Goal: Communication & Community: Answer question/provide support

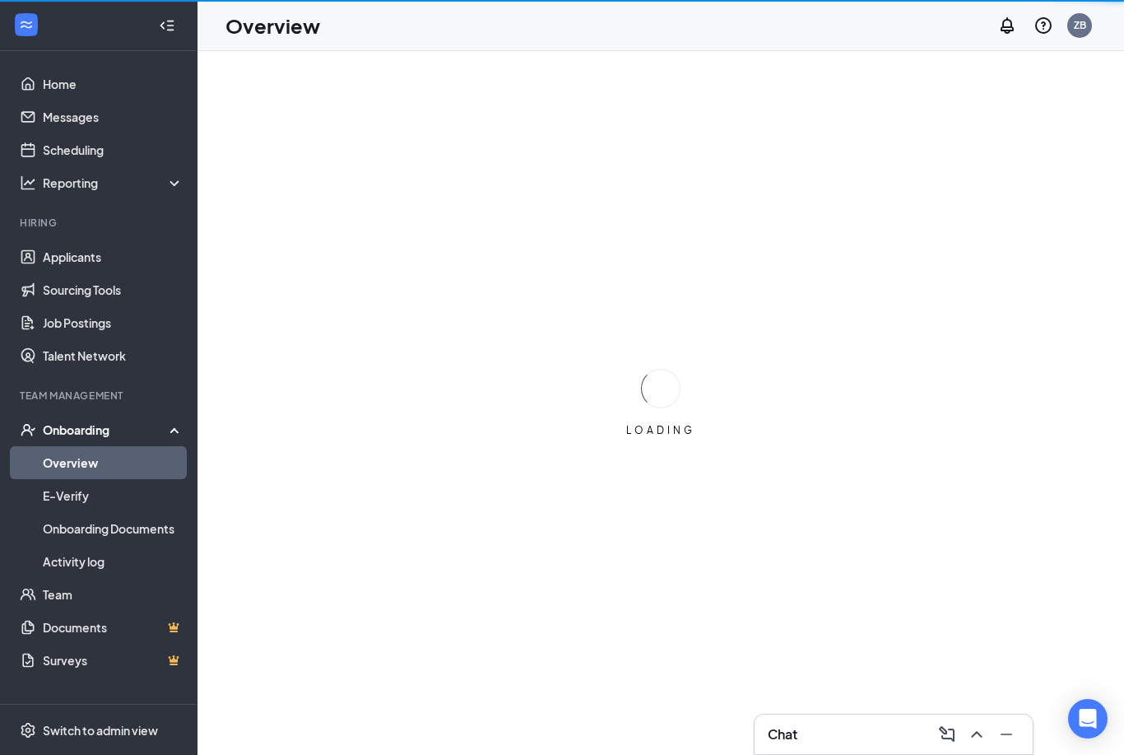
scroll to position [53, 0]
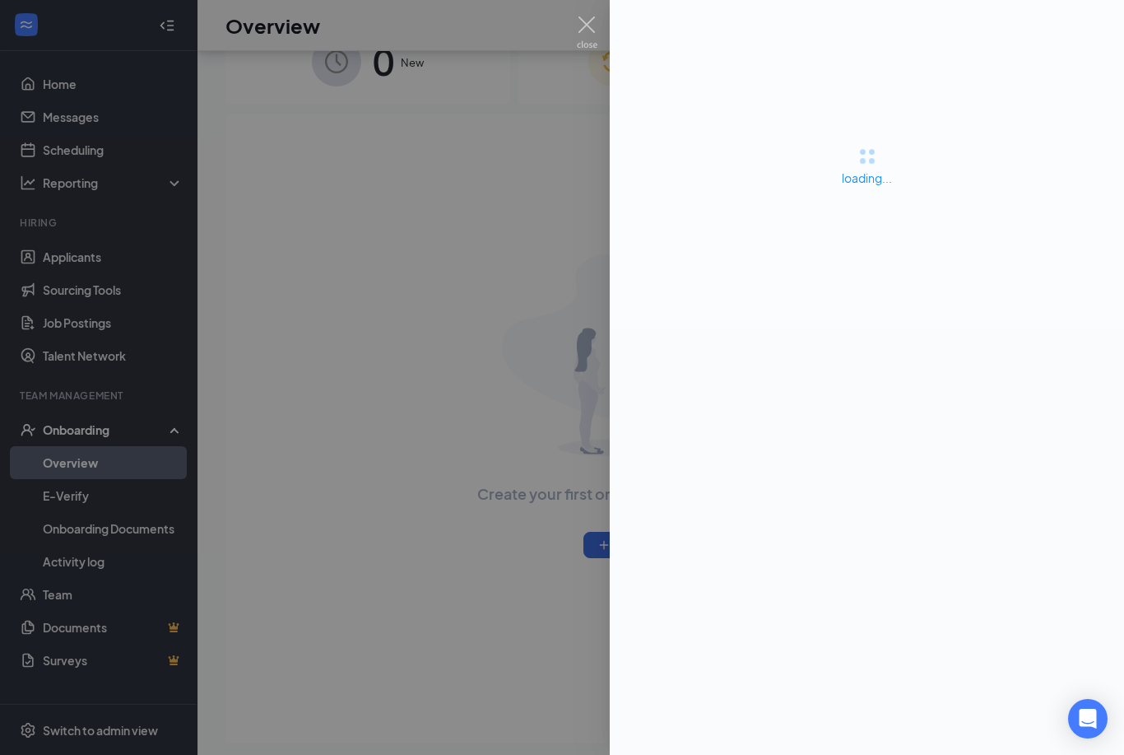
click at [457, 620] on div at bounding box center [562, 377] width 1124 height 755
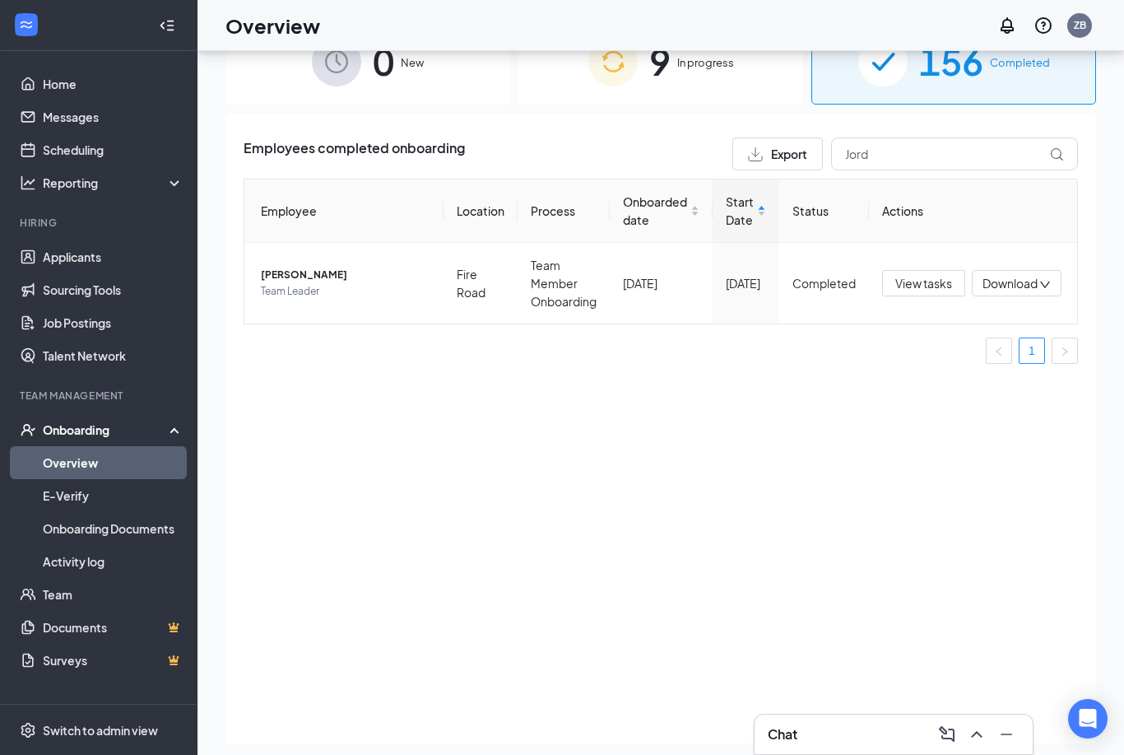
click at [729, 63] on span "In progress" at bounding box center [705, 62] width 57 height 16
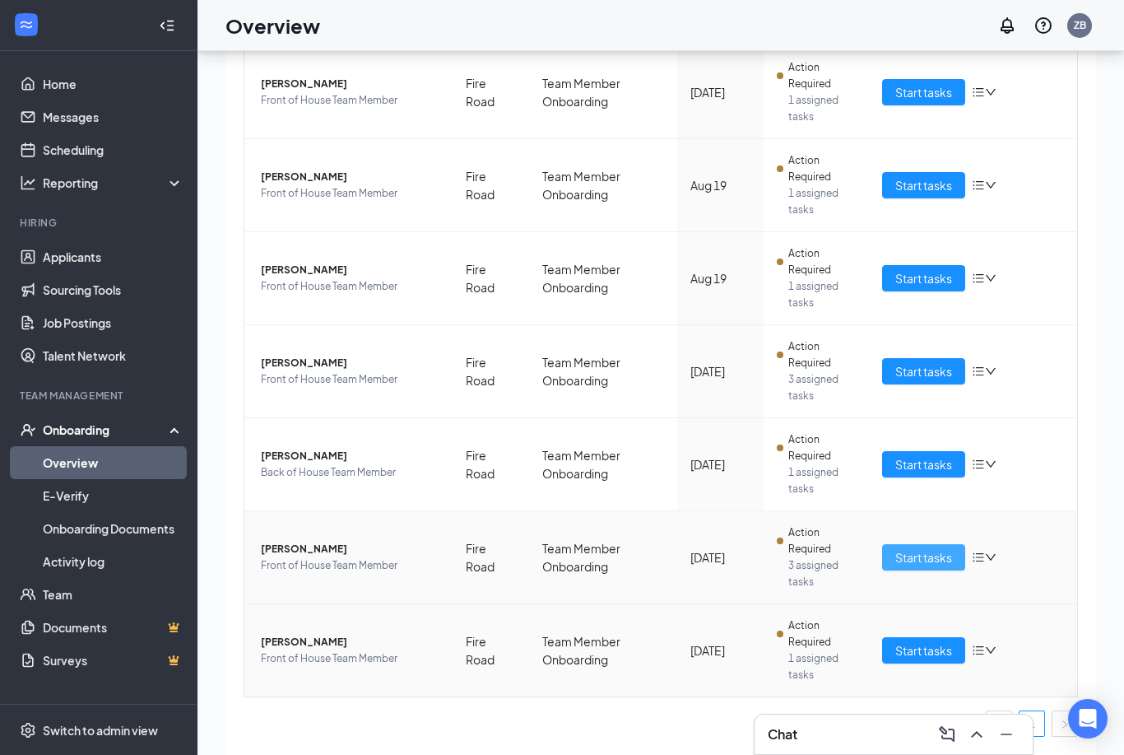
scroll to position [382, 0]
click at [931, 561] on span "Start tasks" at bounding box center [923, 558] width 57 height 18
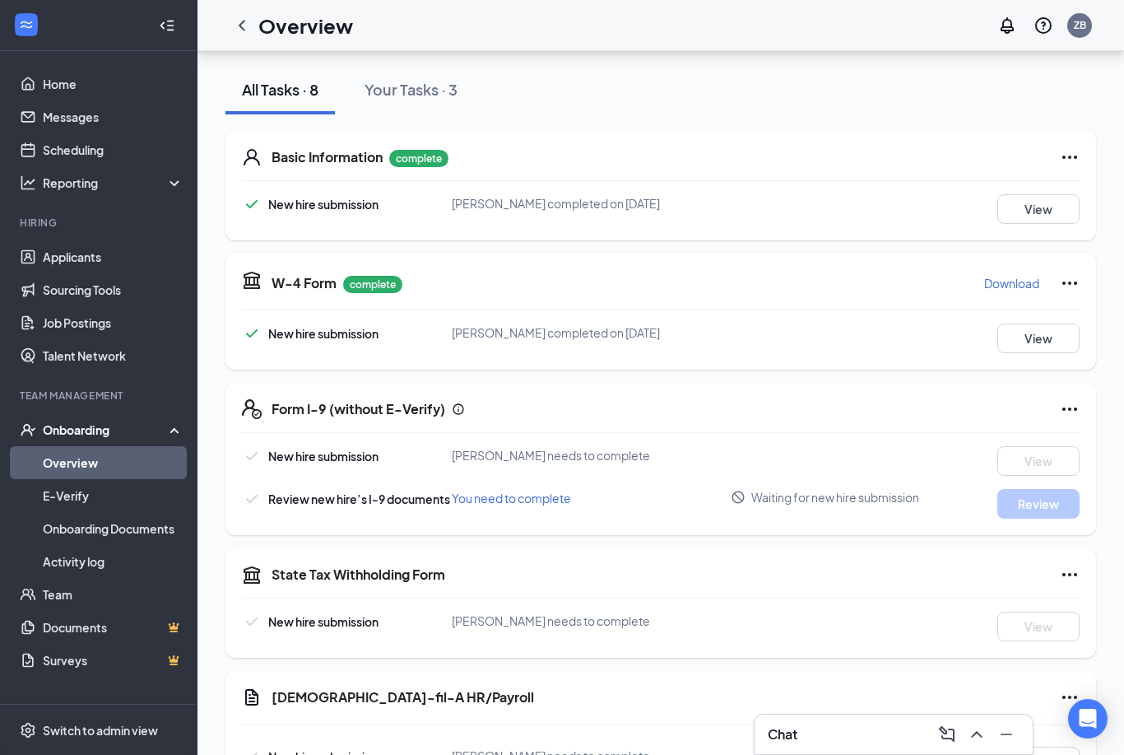
scroll to position [31, 0]
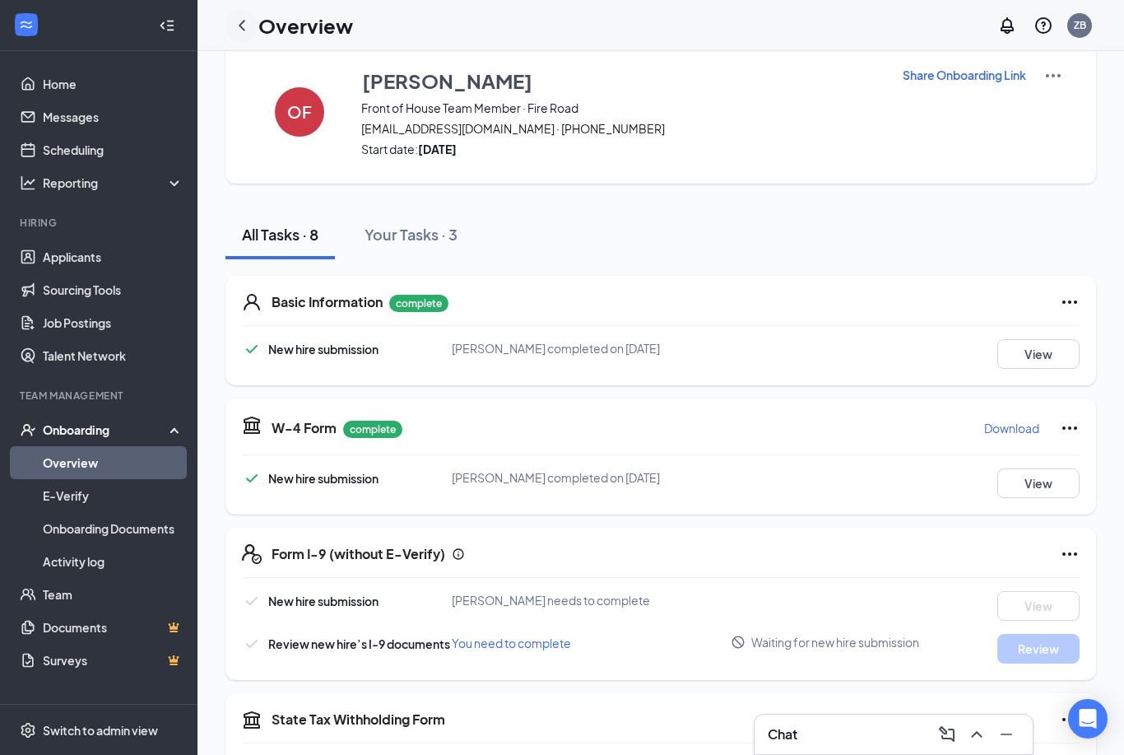
click at [245, 30] on icon "ChevronLeft" at bounding box center [242, 26] width 20 height 20
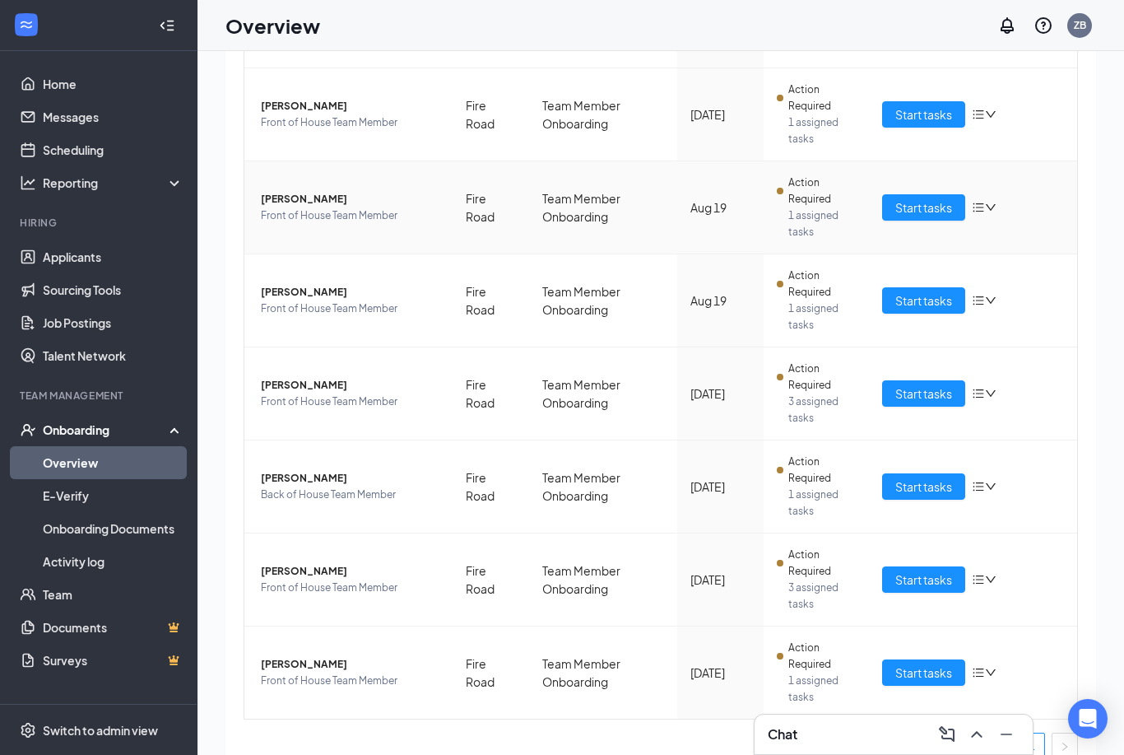
scroll to position [46, 0]
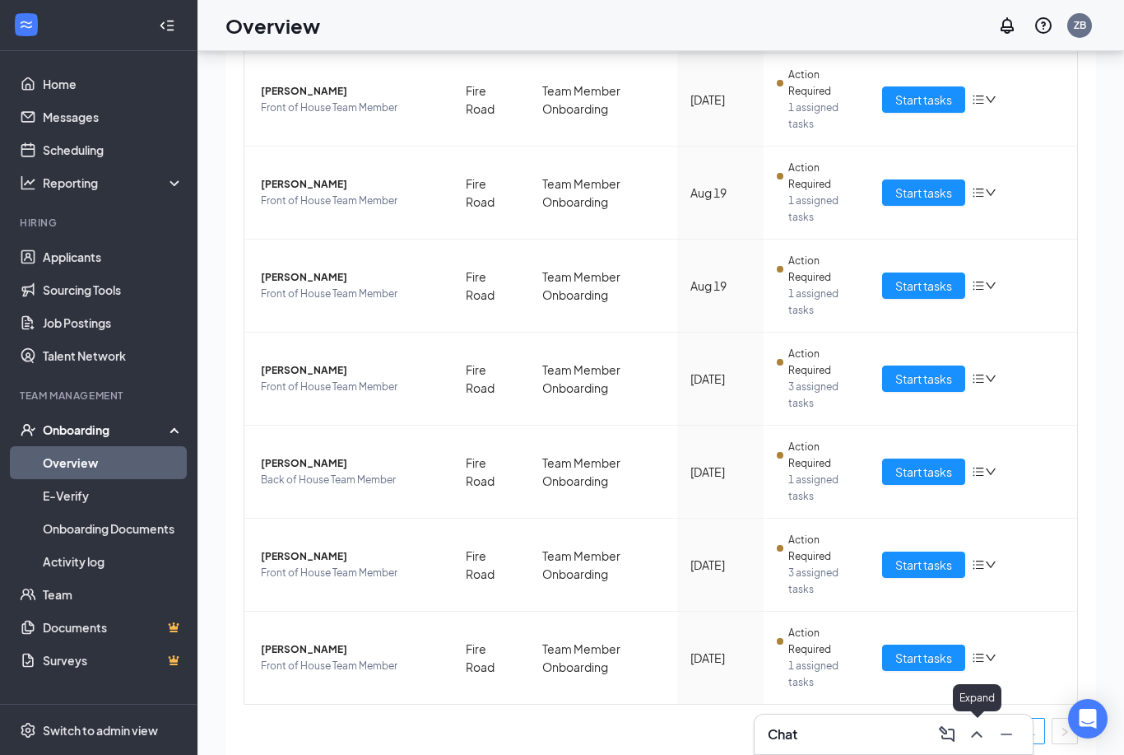
click at [977, 731] on icon "ChevronUp" at bounding box center [976, 734] width 11 height 7
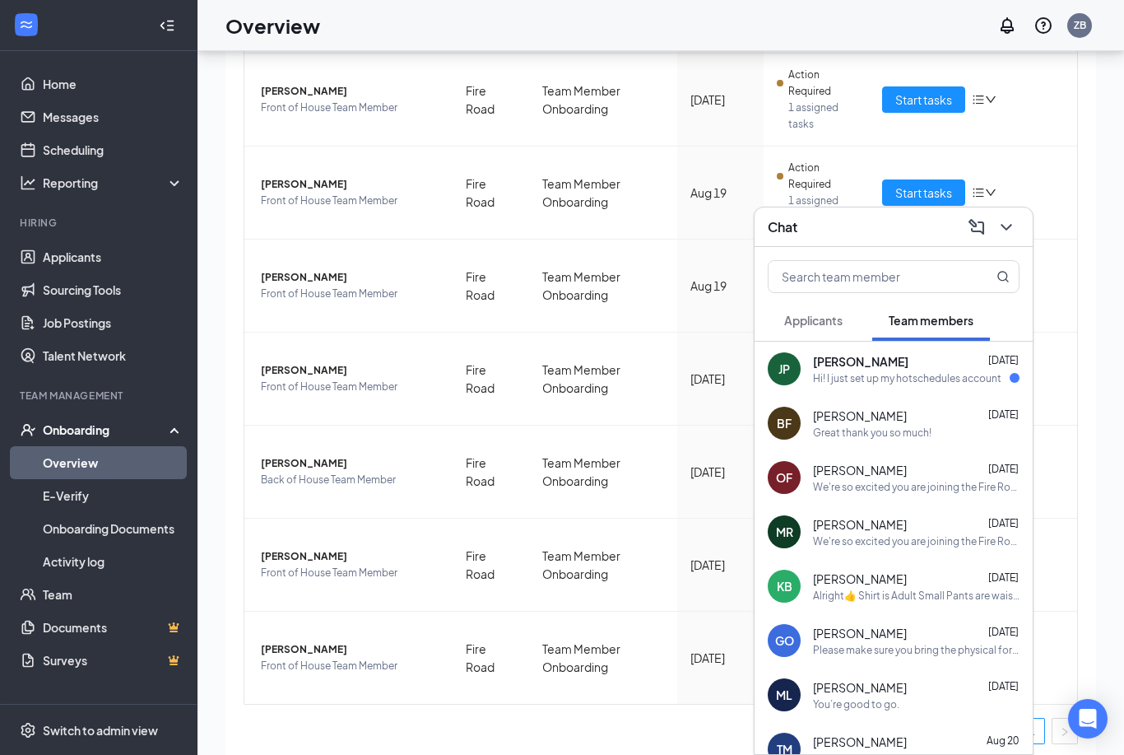
click at [892, 376] on div "Hi! I just set up my hotschedules account" at bounding box center [907, 378] width 188 height 14
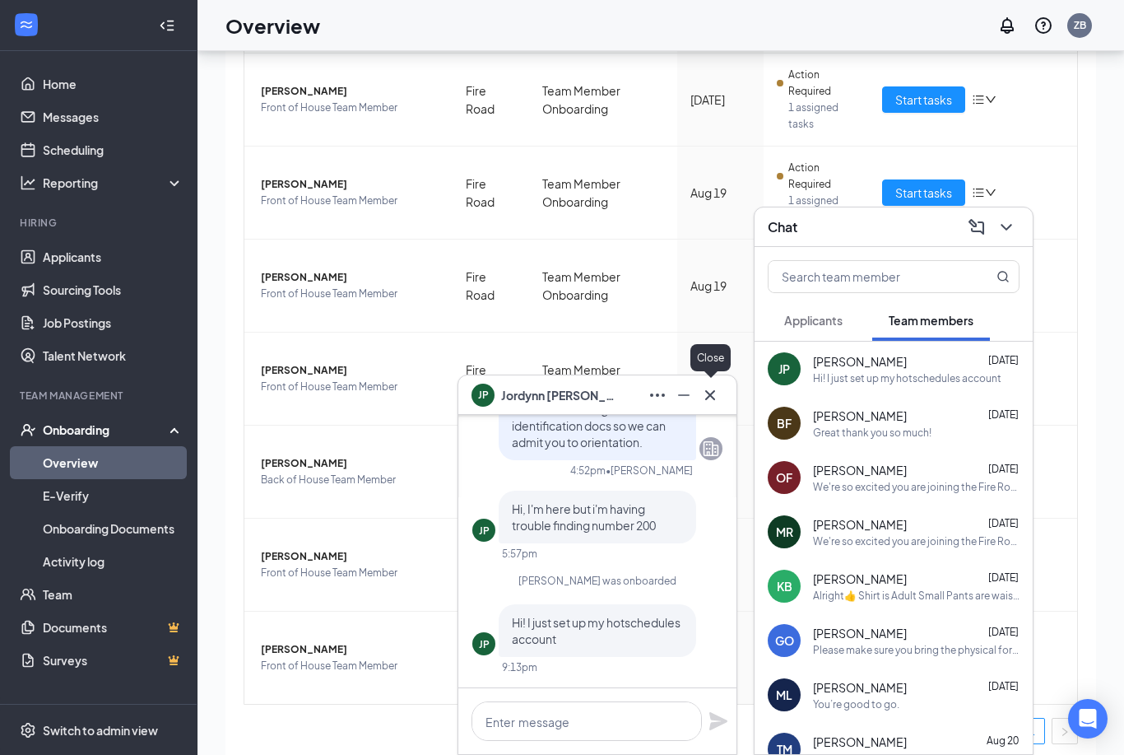
click at [705, 397] on icon "Cross" at bounding box center [710, 395] width 20 height 20
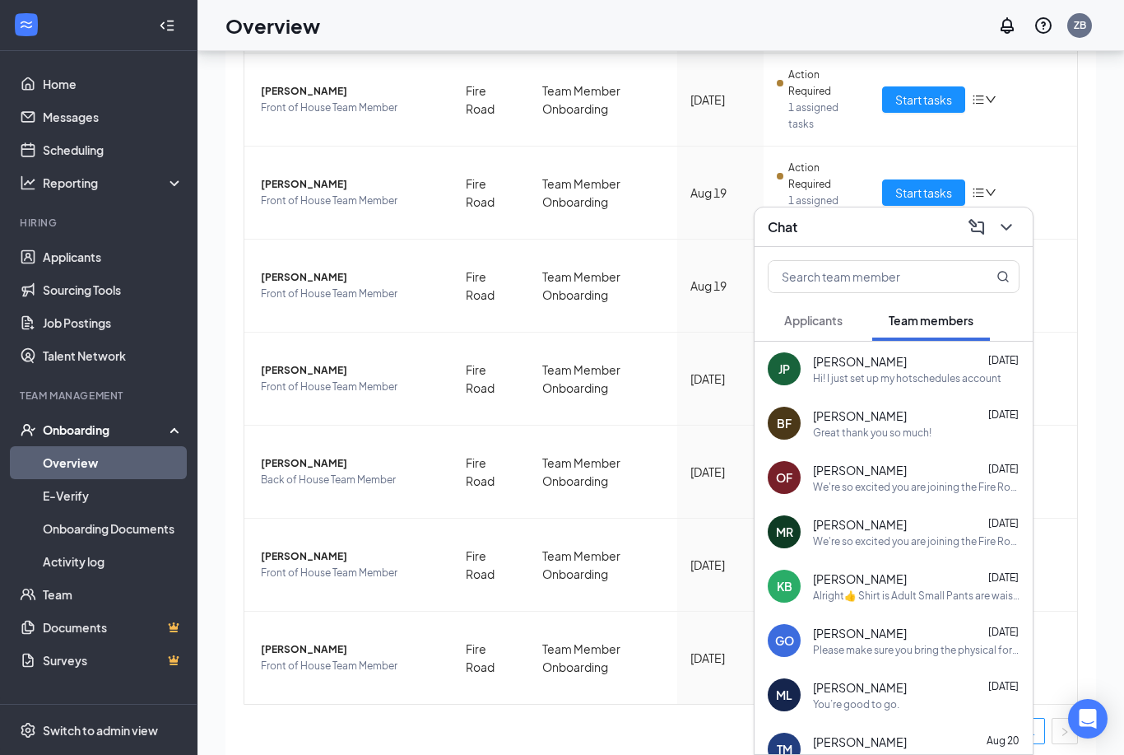
click at [861, 645] on div "Please make sure you bring the physical forms of your ID I cannot use photos fr…" at bounding box center [916, 650] width 207 height 14
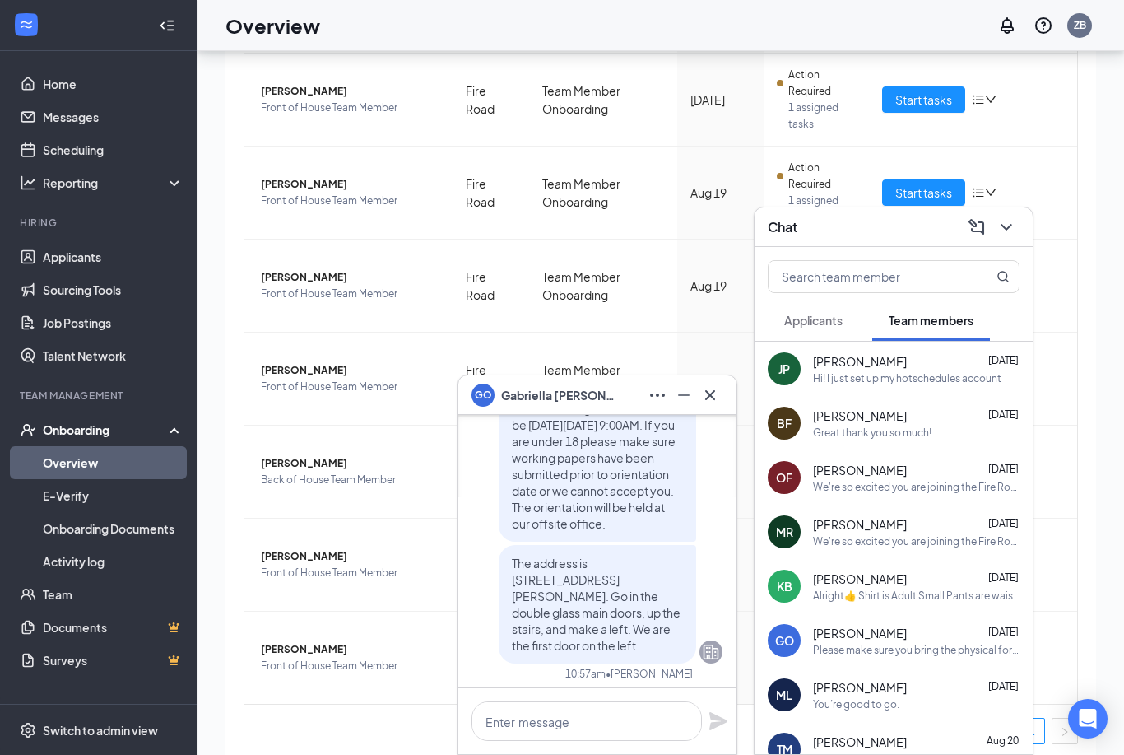
scroll to position [-552, 0]
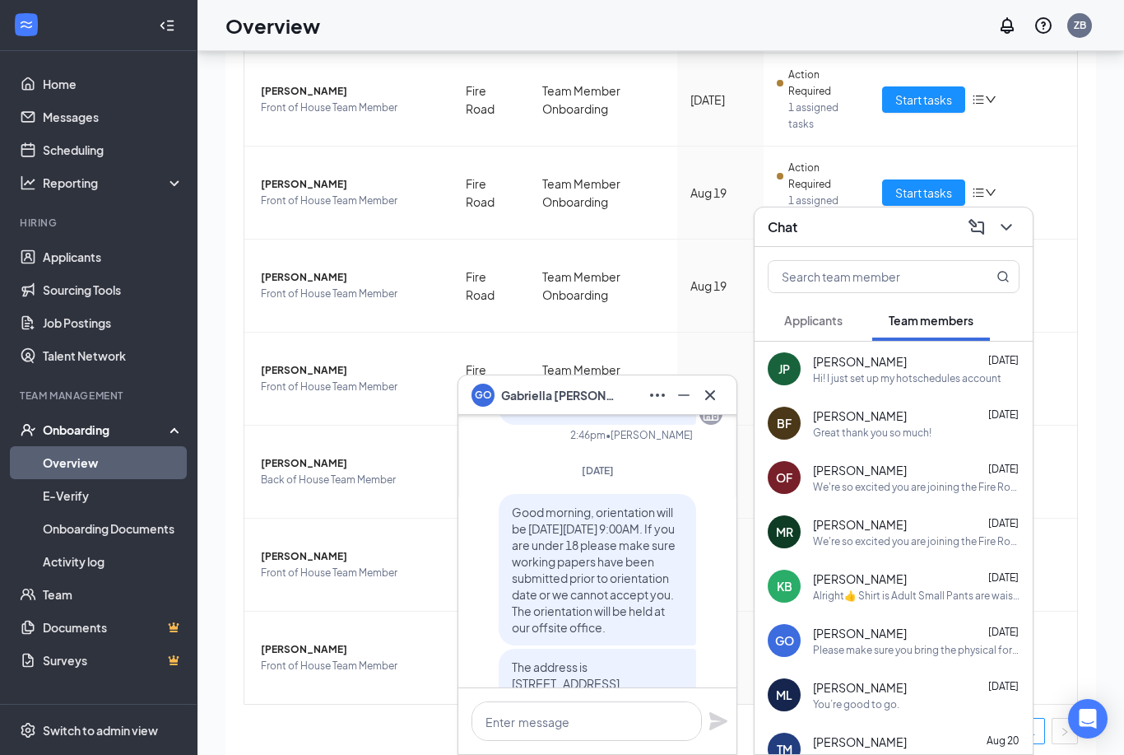
drag, startPoint x: 513, startPoint y: 494, endPoint x: 681, endPoint y: 630, distance: 217.0
click at [681, 630] on p "Good morning, orientation will be [DATE][DATE] 9:00AM. If you are under 18 plea…" at bounding box center [597, 570] width 171 height 132
copy span "Good morning, orientation will be [DATE][DATE] 9:00AM. If you are under 18 plea…"
click at [862, 432] on div "Great thank you so much!" at bounding box center [872, 432] width 118 height 14
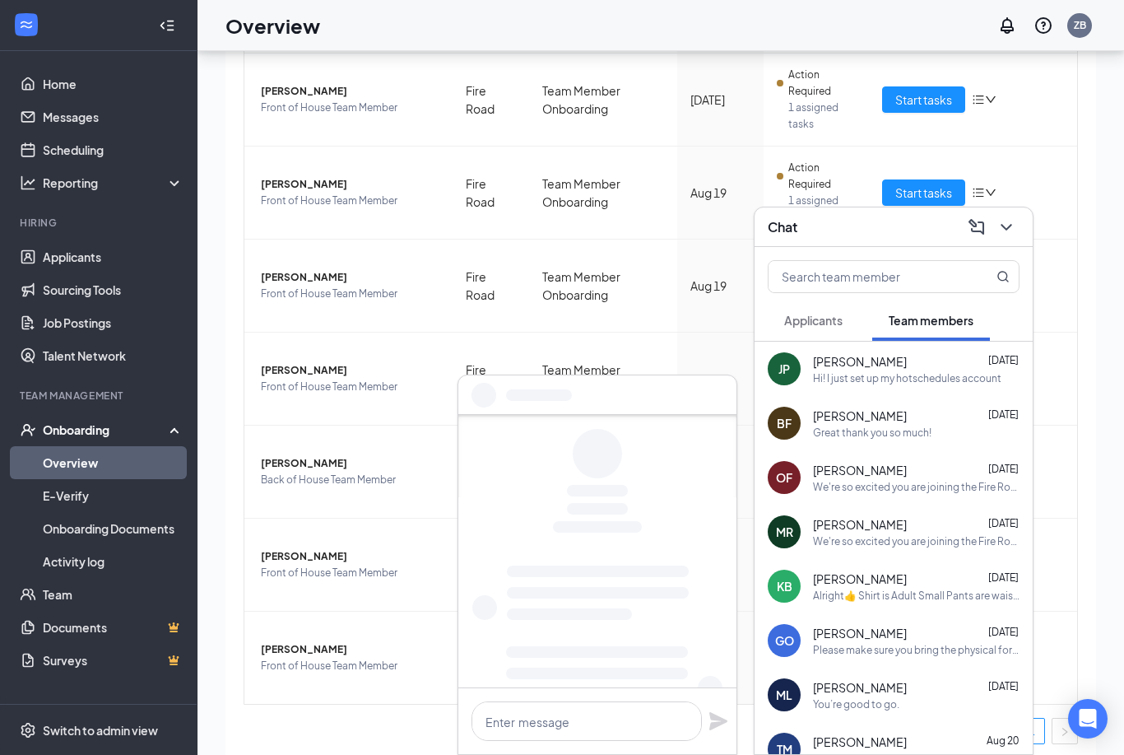
scroll to position [0, 0]
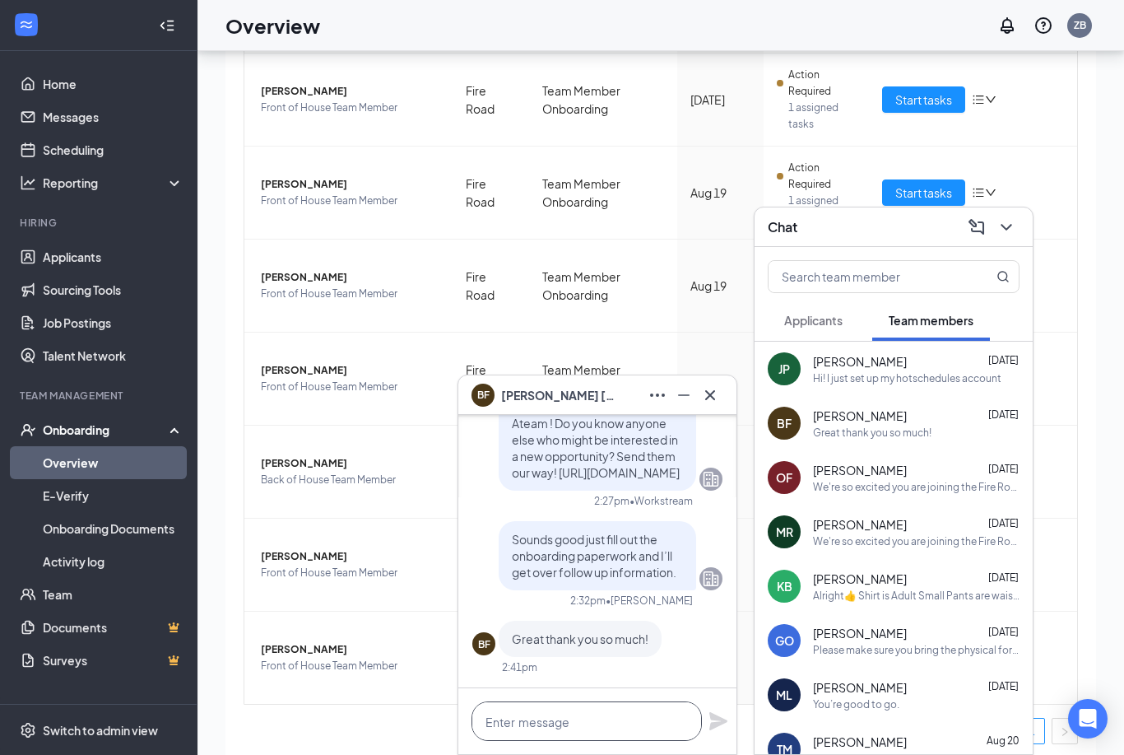
click at [634, 708] on html "Home Messages Scheduling Reporting Hiring Applicants Sourcing Tools Job Posting…" at bounding box center [562, 331] width 1124 height 755
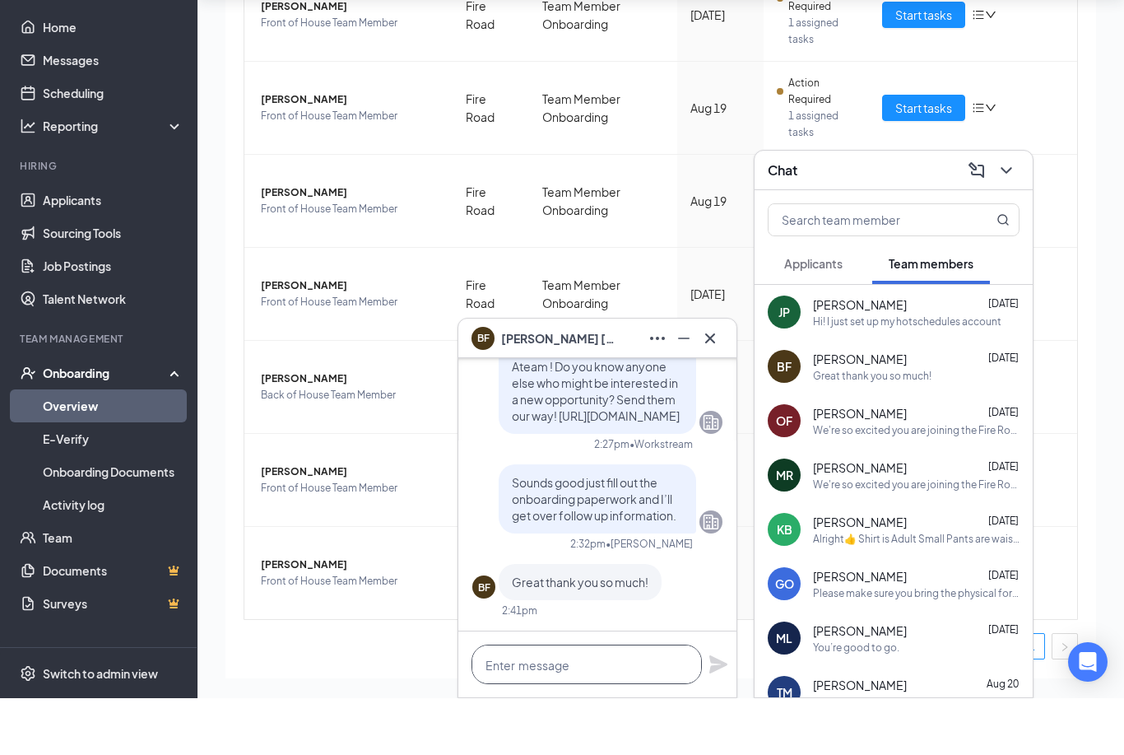
paste textarea "Good morning, orientation will be [DATE][DATE] 9:00AM. If you are under 18 plea…"
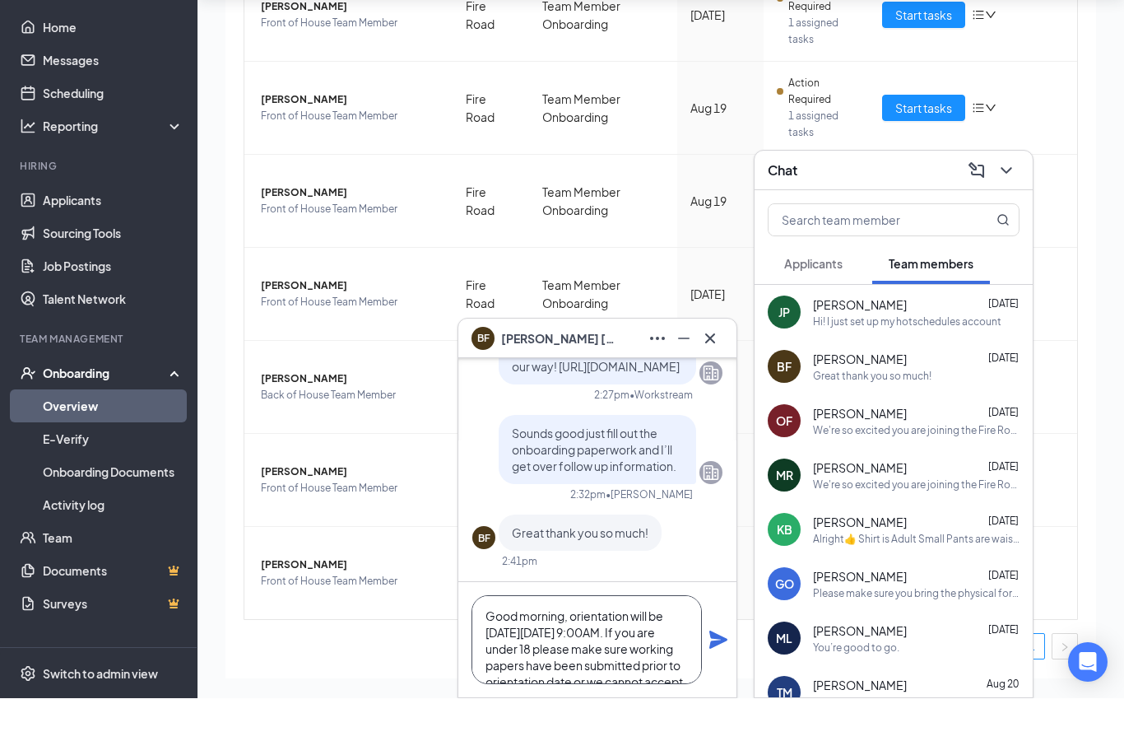
scroll to position [42, 0]
type textarea "Good morning, orientation will be [DATE][DATE] 9:00AM. If you are under 18 plea…"
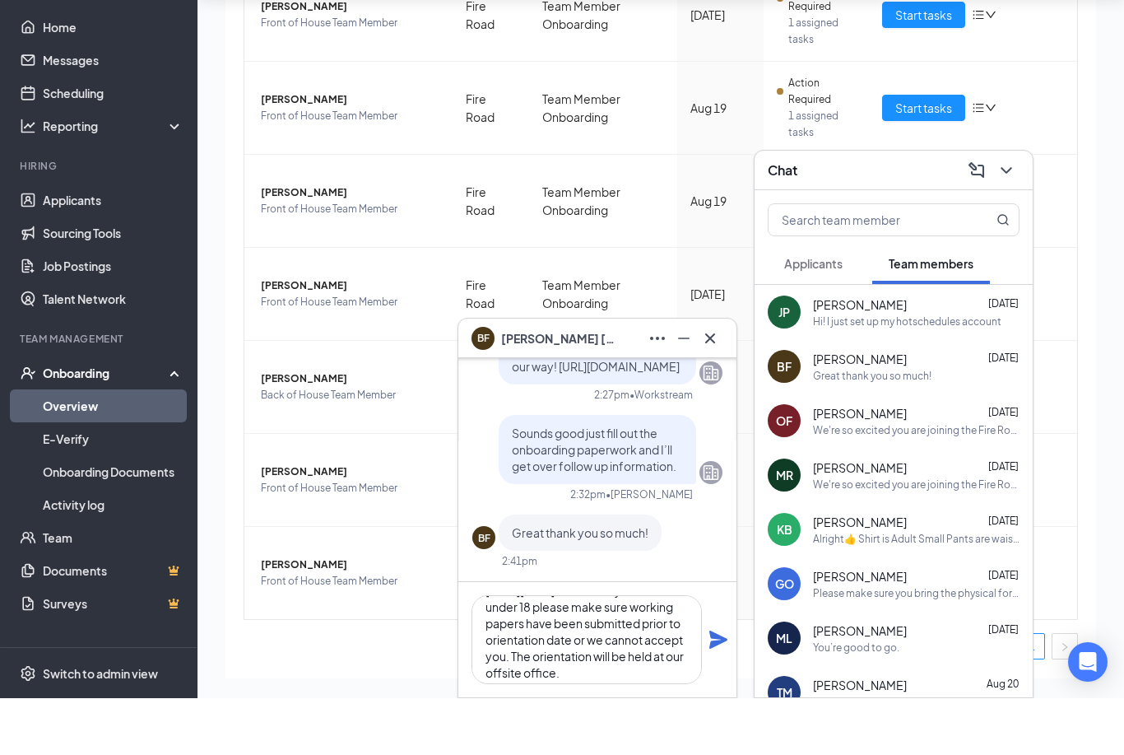
click at [720, 687] on icon "Plane" at bounding box center [718, 696] width 18 height 18
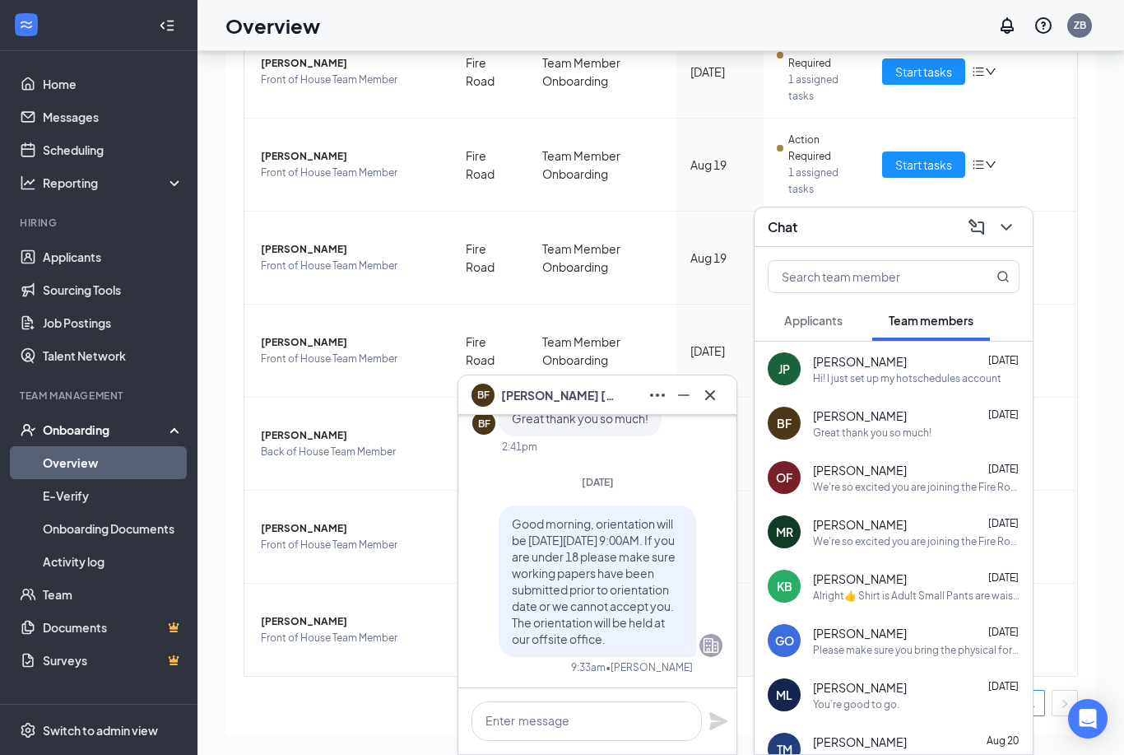
scroll to position [0, 0]
click at [874, 643] on div "Please make sure you bring the physical forms of your ID I cannot use photos fr…" at bounding box center [916, 650] width 207 height 14
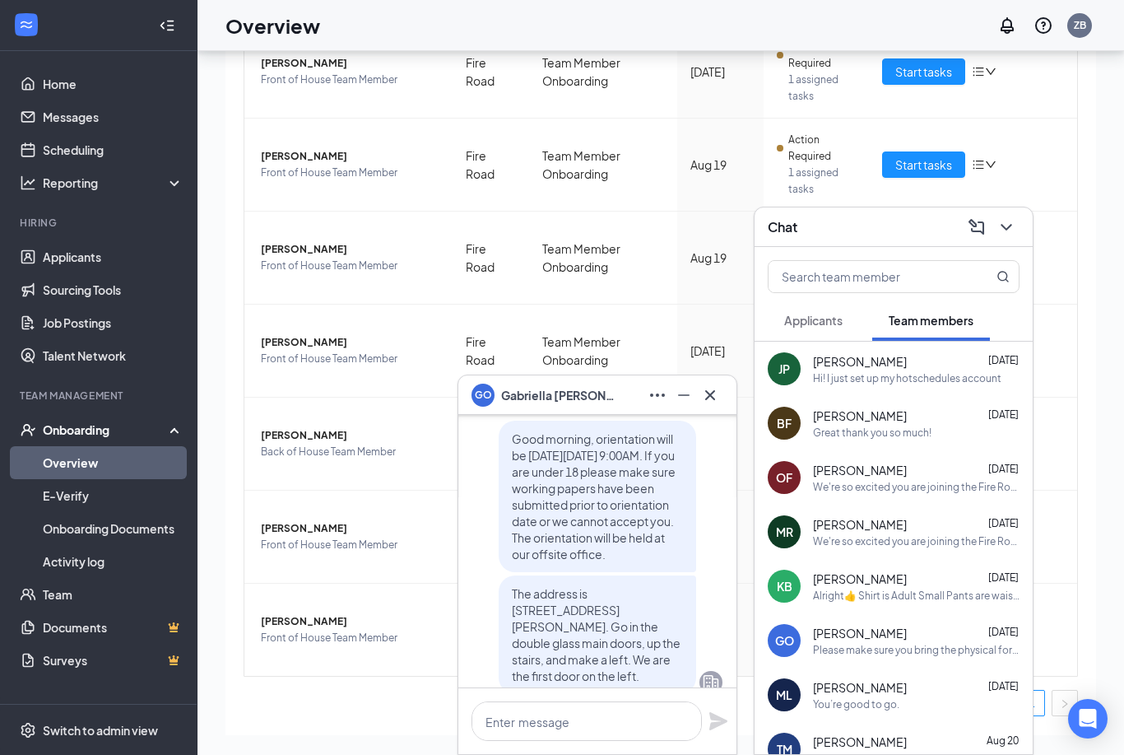
scroll to position [-363, 0]
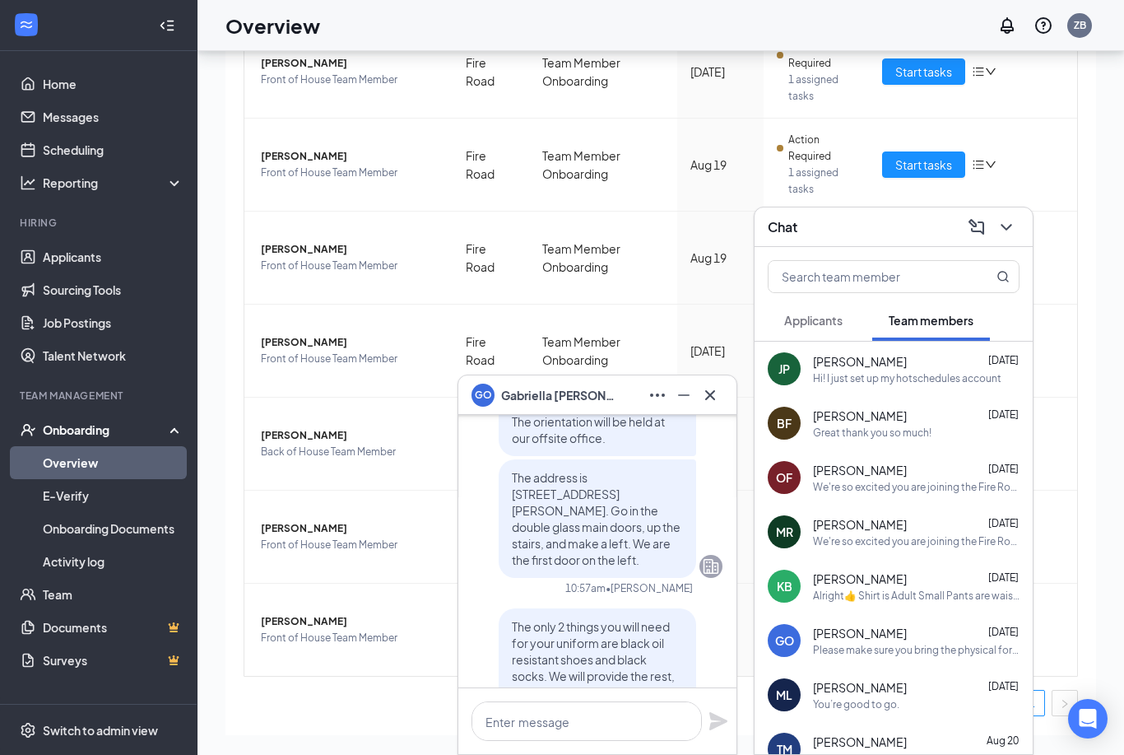
drag, startPoint x: 514, startPoint y: 475, endPoint x: 661, endPoint y: 566, distance: 172.6
click at [661, 566] on p "The address is [STREET_ADDRESS][PERSON_NAME]. Go in the double glass main doors…" at bounding box center [597, 518] width 171 height 99
copy span "The address is [STREET_ADDRESS][PERSON_NAME]. Go in the double glass main doors…"
click at [847, 383] on div "Hi! I just set up my hotschedules account" at bounding box center [907, 378] width 188 height 14
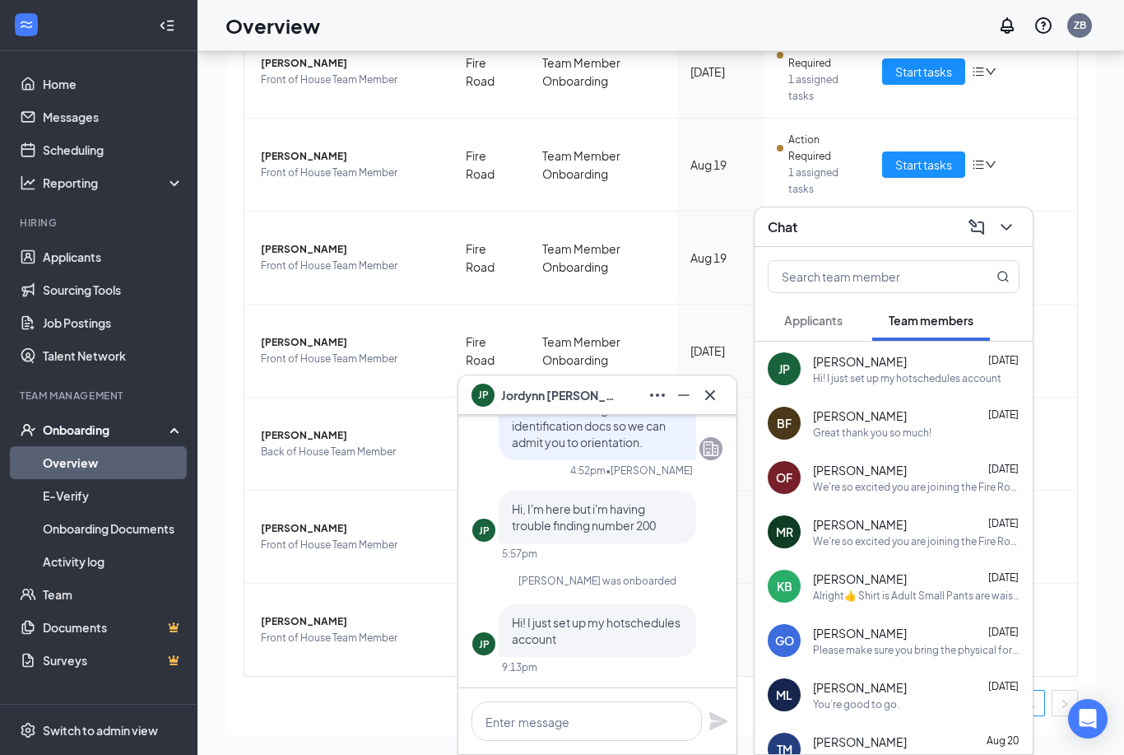
scroll to position [0, 0]
click at [884, 425] on div "Great thank you so much!" at bounding box center [872, 432] width 118 height 14
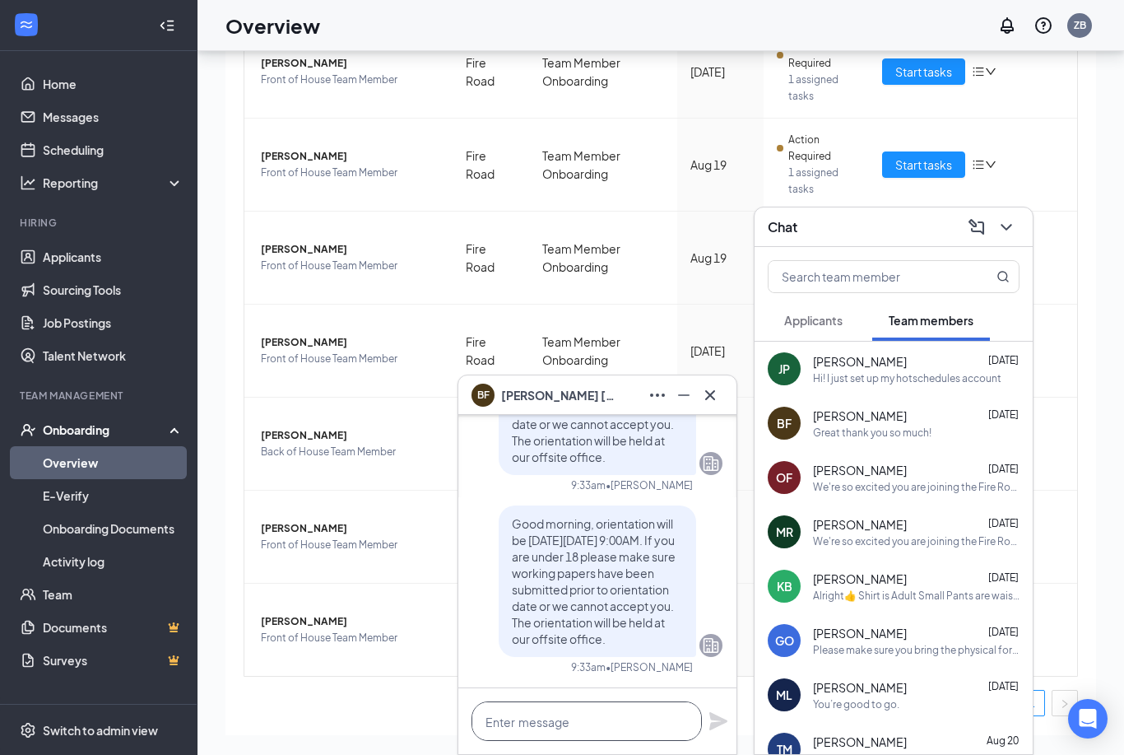
click at [648, 680] on html "Home Messages Scheduling Reporting Hiring Applicants Sourcing Tools Job Posting…" at bounding box center [562, 303] width 1124 height 755
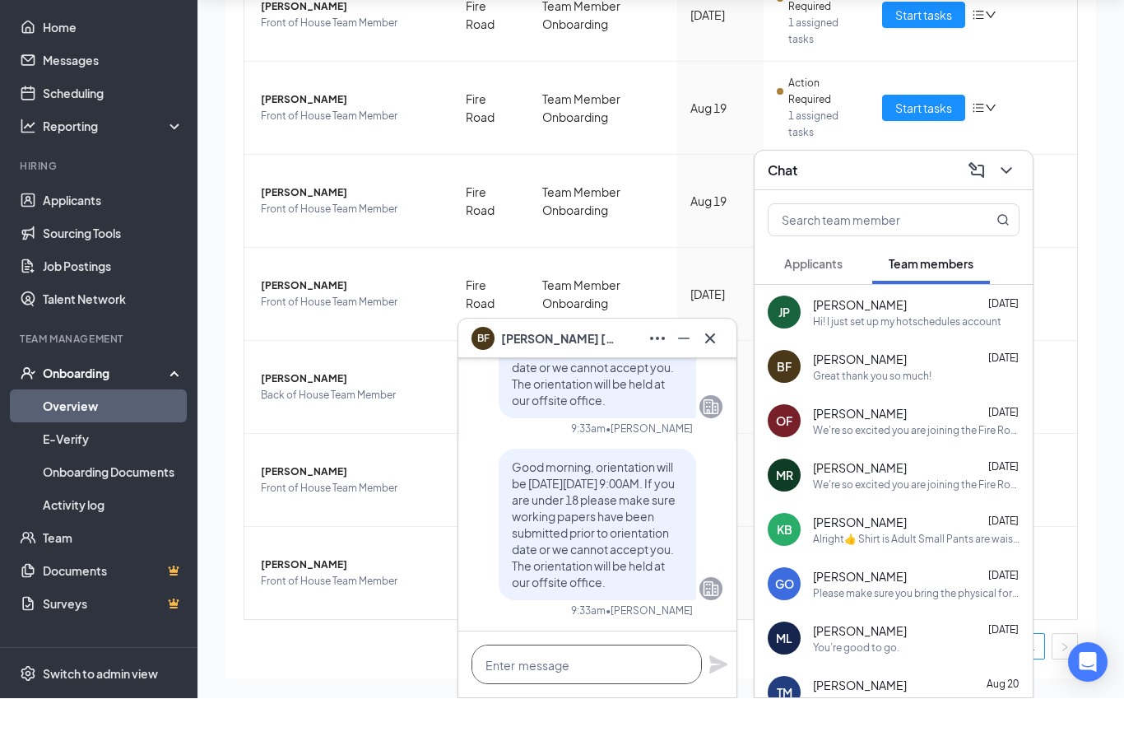
paste textarea "The address is [STREET_ADDRESS][PERSON_NAME]. Go in the double glass main doors…"
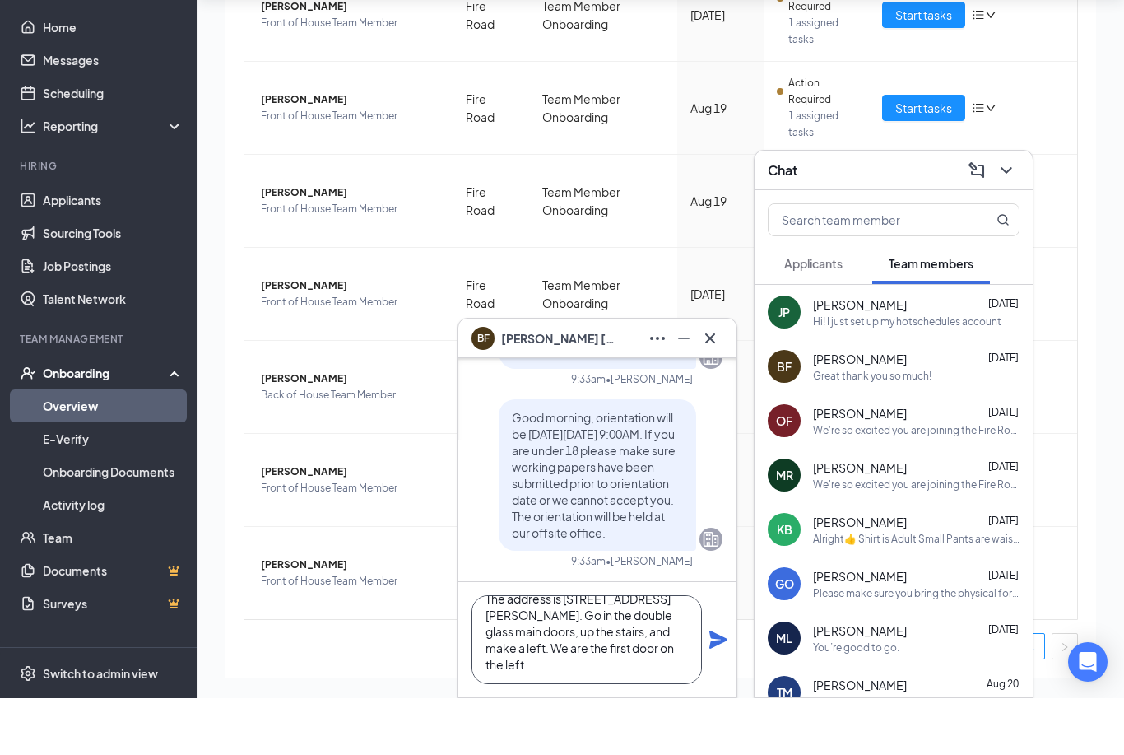
type textarea "The address is [STREET_ADDRESS][PERSON_NAME]. Go in the double glass main doors…"
click at [717, 687] on icon "Plane" at bounding box center [718, 696] width 18 height 18
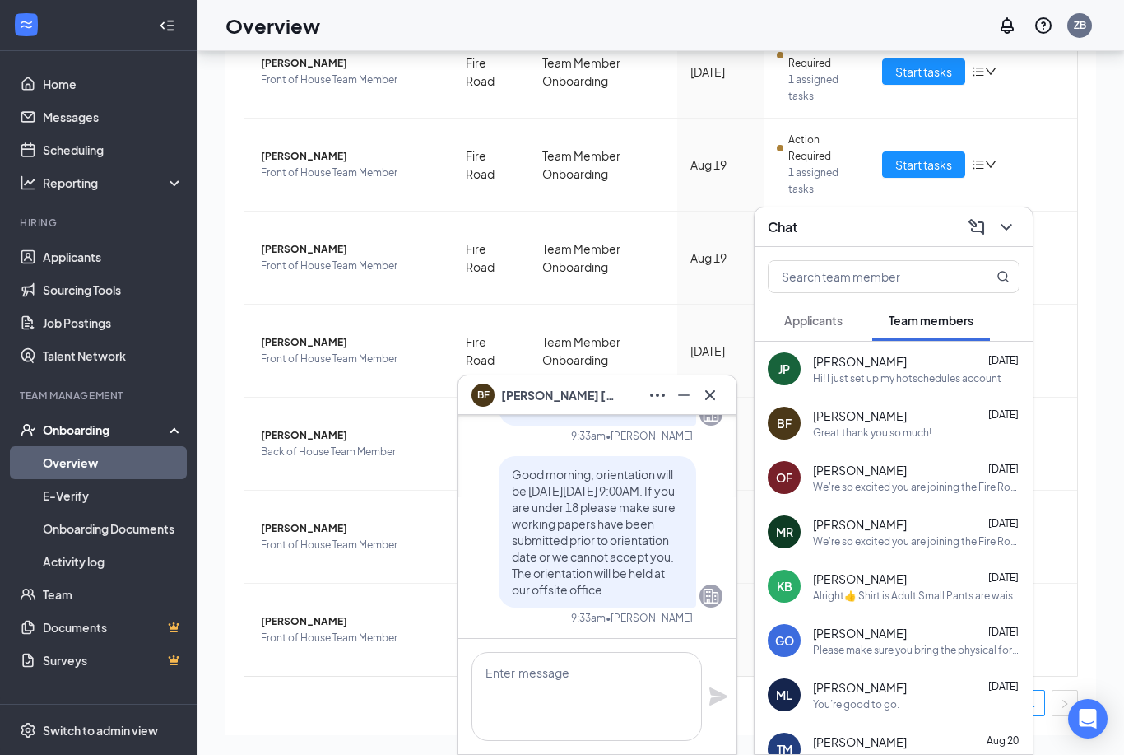
scroll to position [0, 0]
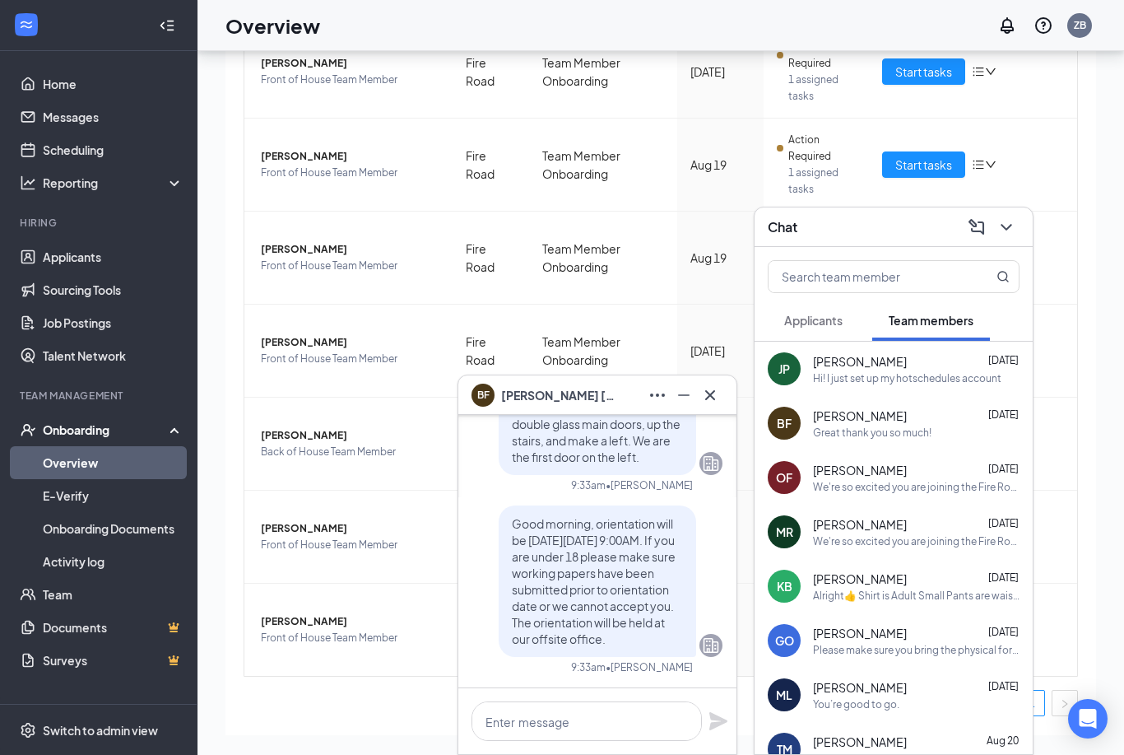
click at [899, 676] on div "ML [PERSON_NAME] [DATE] You’re good to go." at bounding box center [894, 694] width 278 height 54
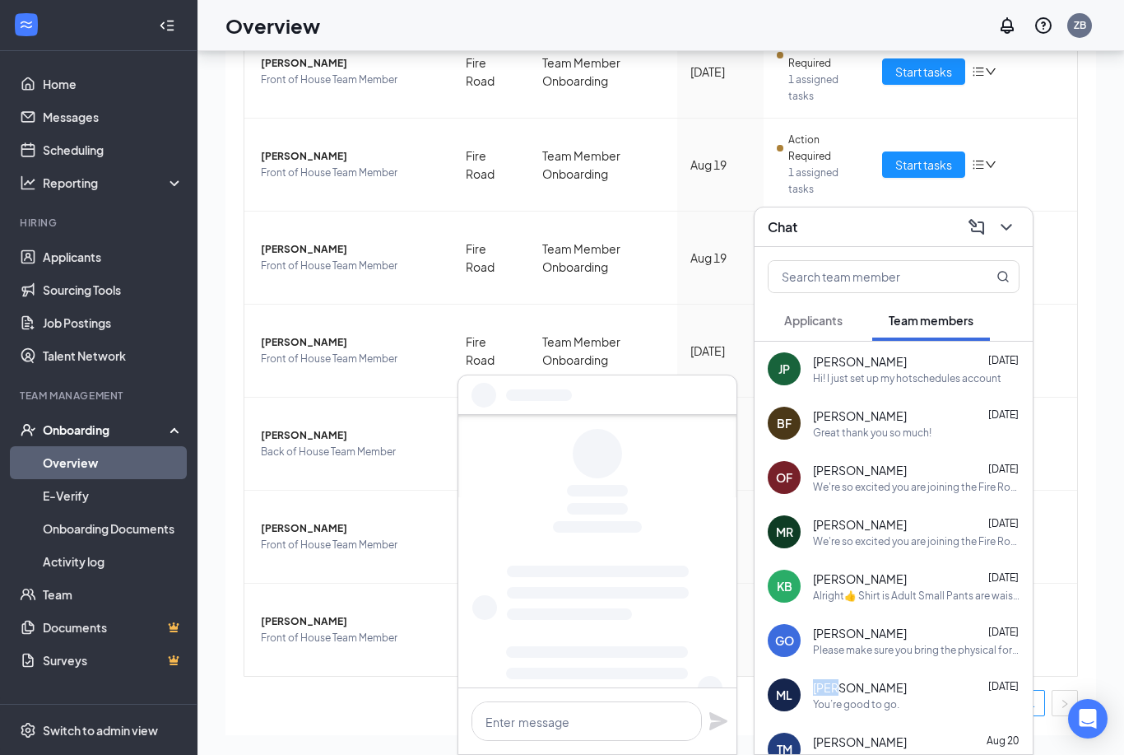
click at [899, 676] on div "ML [PERSON_NAME] [DATE] You’re good to go." at bounding box center [894, 694] width 278 height 54
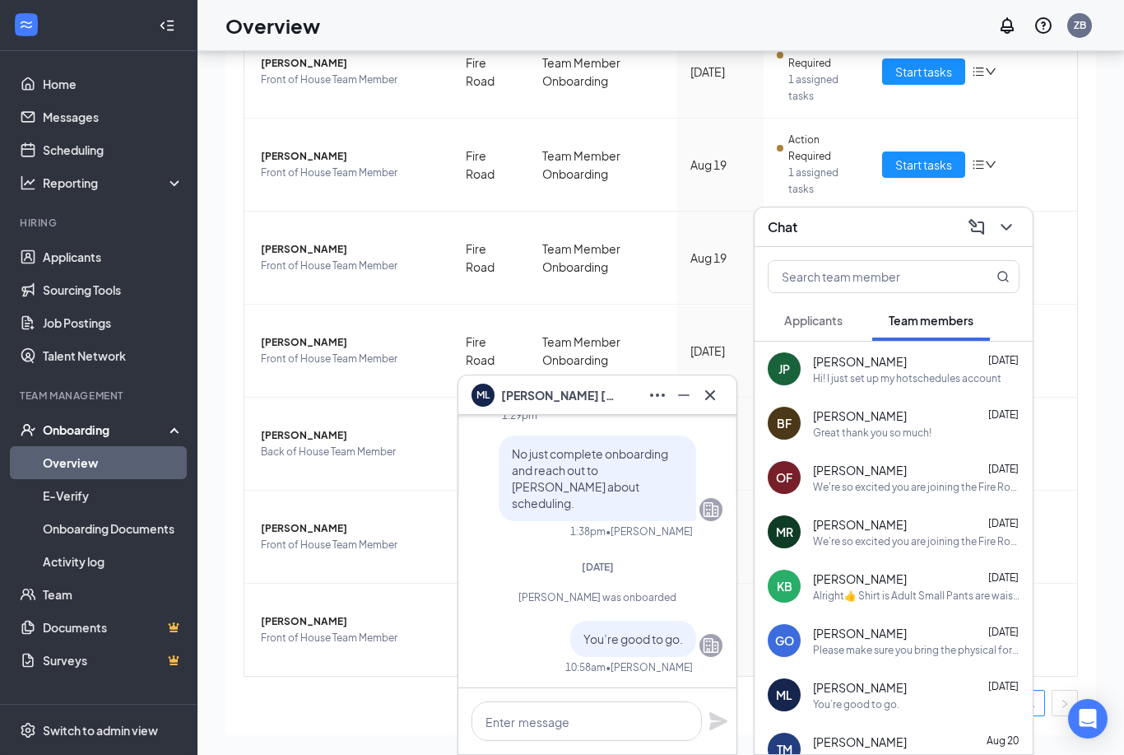
click at [899, 643] on div "Please make sure you bring the physical forms of your ID I cannot use photos fr…" at bounding box center [916, 650] width 207 height 14
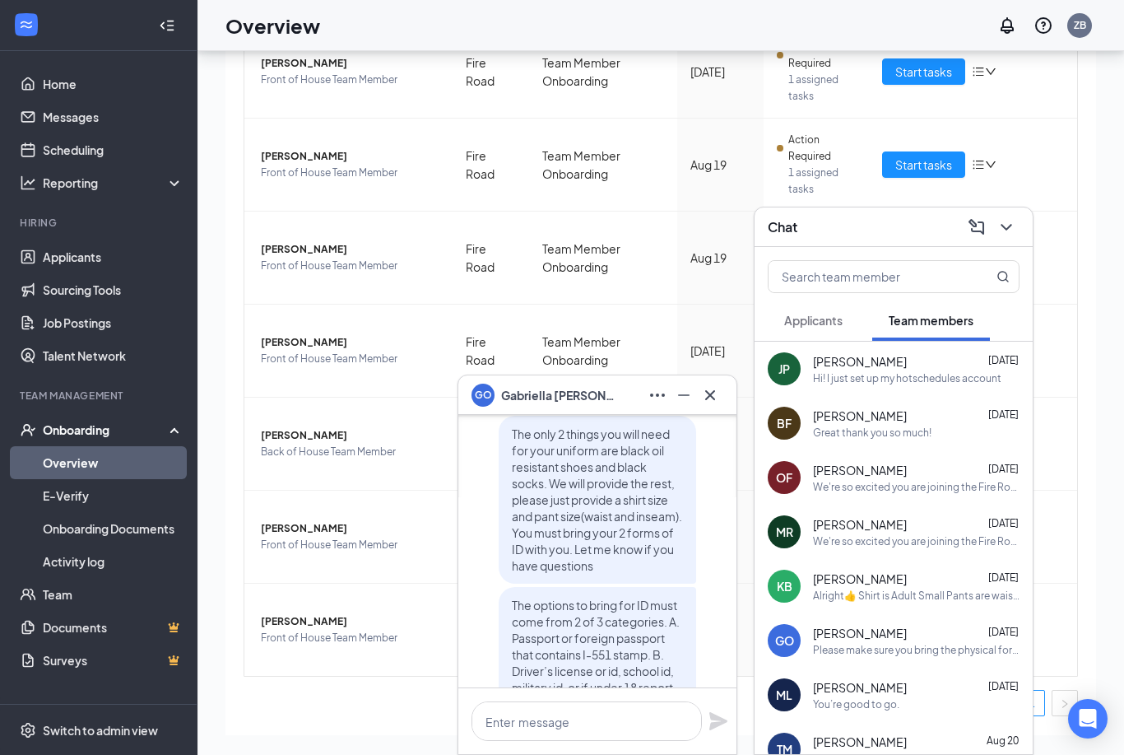
scroll to position [-165, 0]
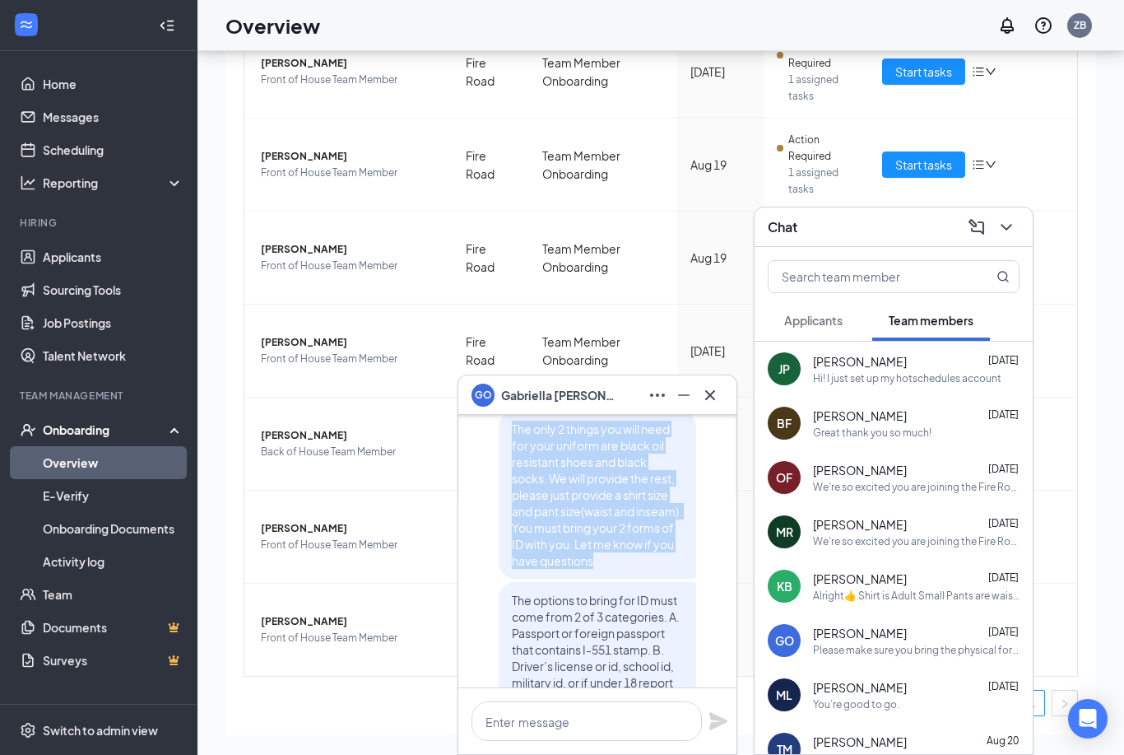
drag, startPoint x: 513, startPoint y: 426, endPoint x: 668, endPoint y: 569, distance: 211.4
click at [668, 569] on div "The only 2 things you will need for your uniform are black oil resistant shoes …" at bounding box center [597, 495] width 197 height 168
copy span "The only 2 things you will need for your uniform are black oil resistant shoes …"
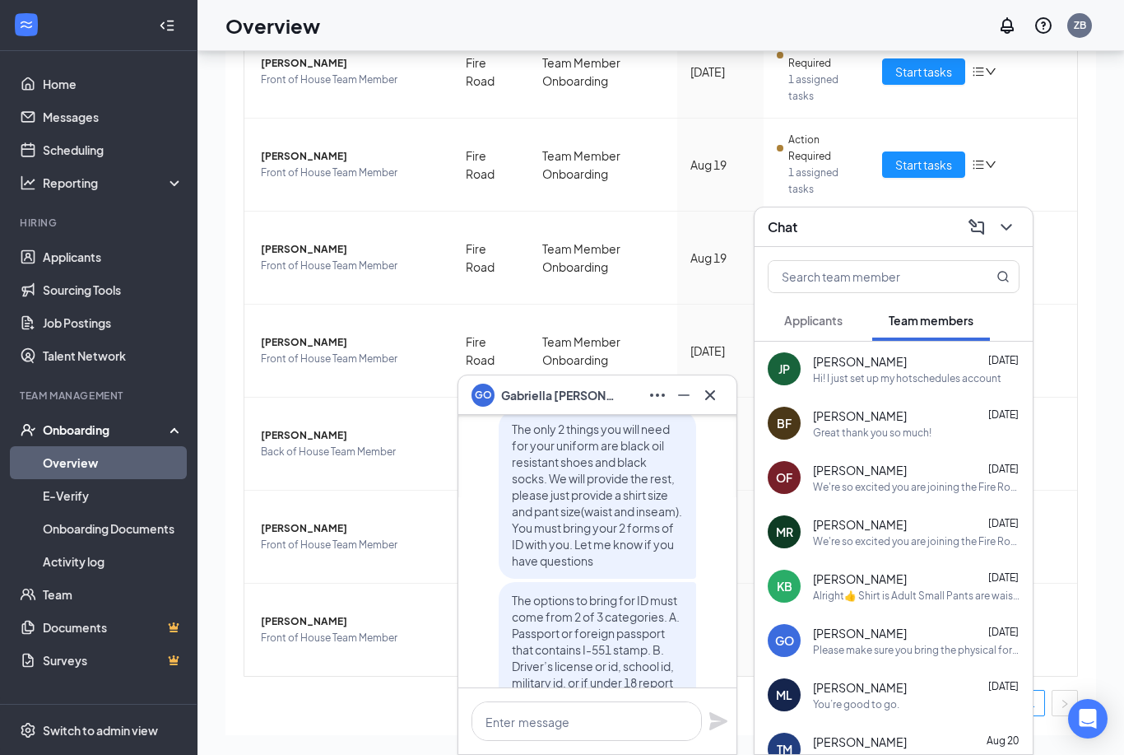
click at [873, 443] on div "BF [PERSON_NAME] [DATE] Great thank you so much!" at bounding box center [894, 423] width 278 height 54
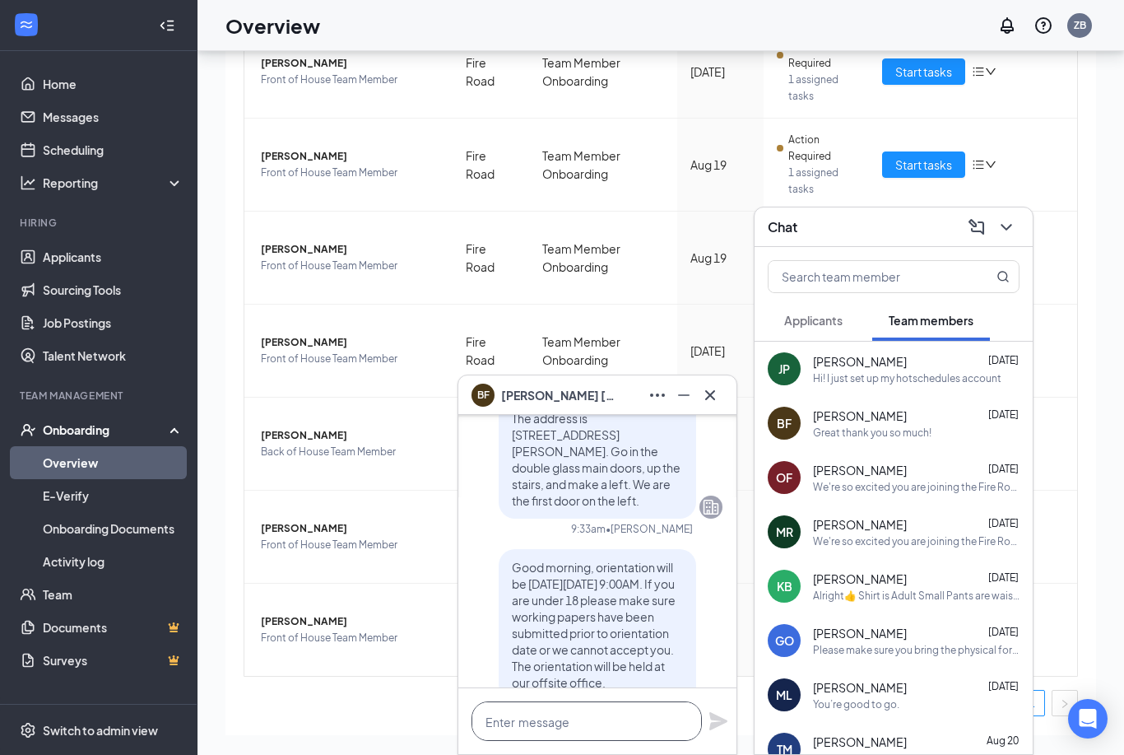
click at [607, 680] on html "Home Messages Scheduling Reporting Hiring Applicants Sourcing Tools Job Posting…" at bounding box center [562, 303] width 1124 height 755
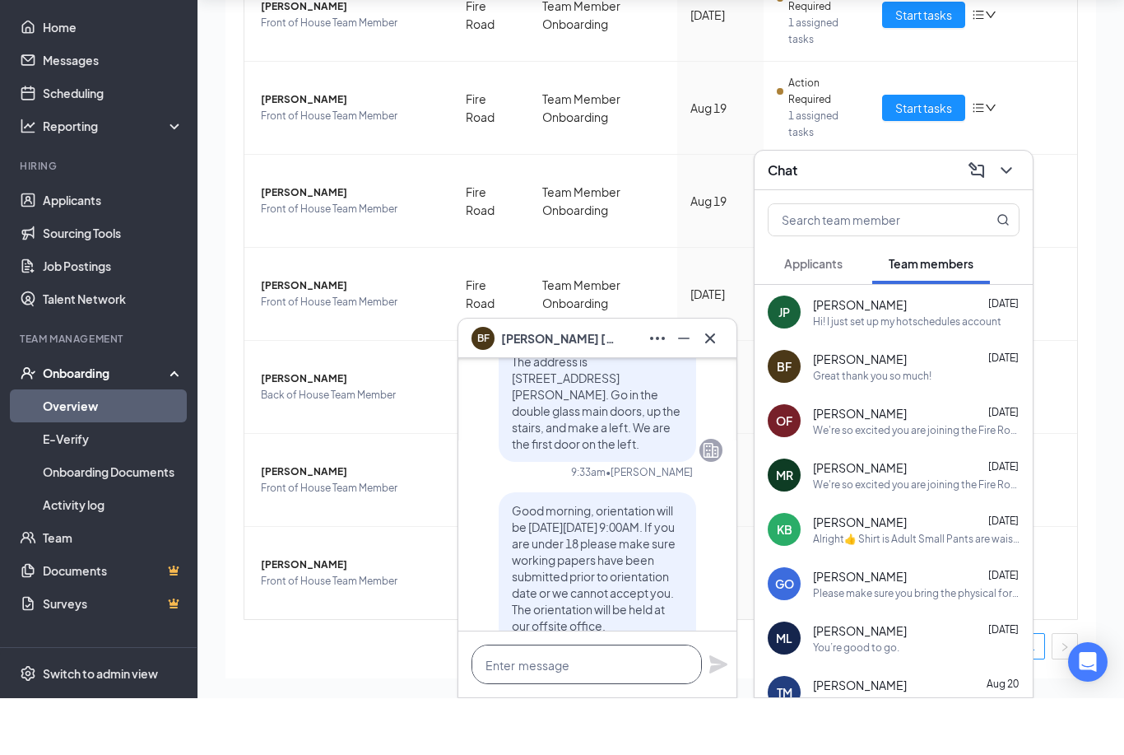
paste textarea "The only 2 things you will need for your uniform are black oil resistant shoes …"
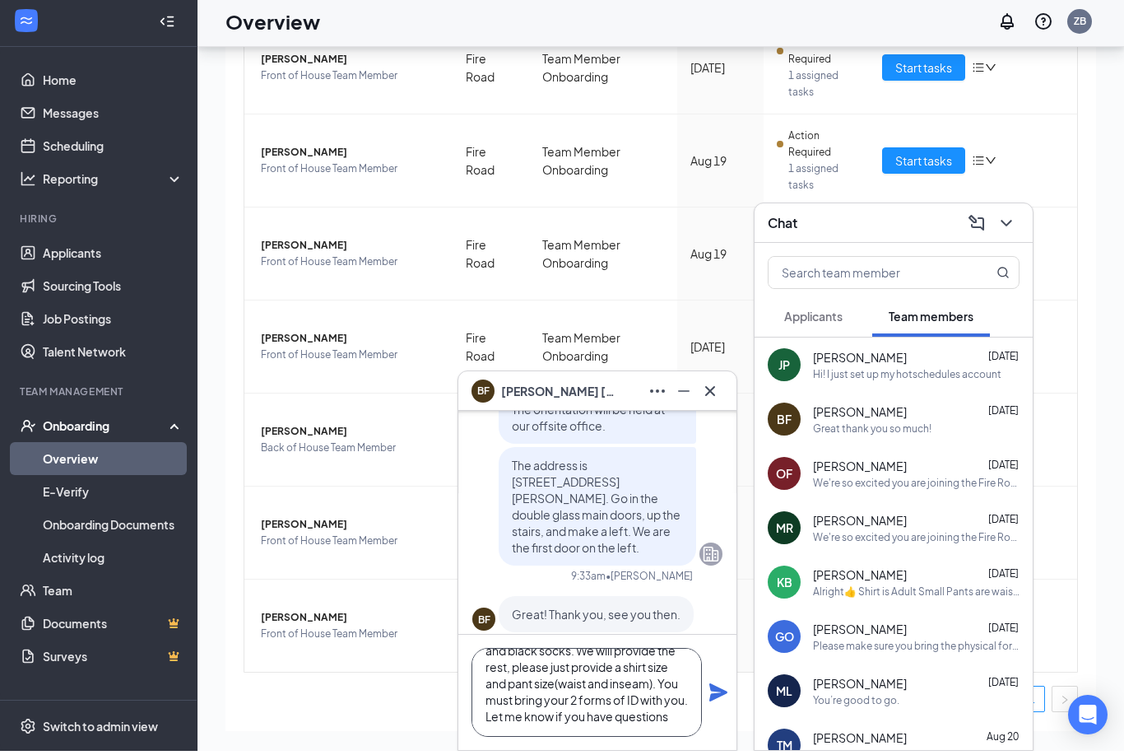
scroll to position [67, 0]
type textarea "The only 2 things you will need for your uniform are black oil resistant shoes …"
click at [720, 695] on icon "Plane" at bounding box center [718, 696] width 18 height 18
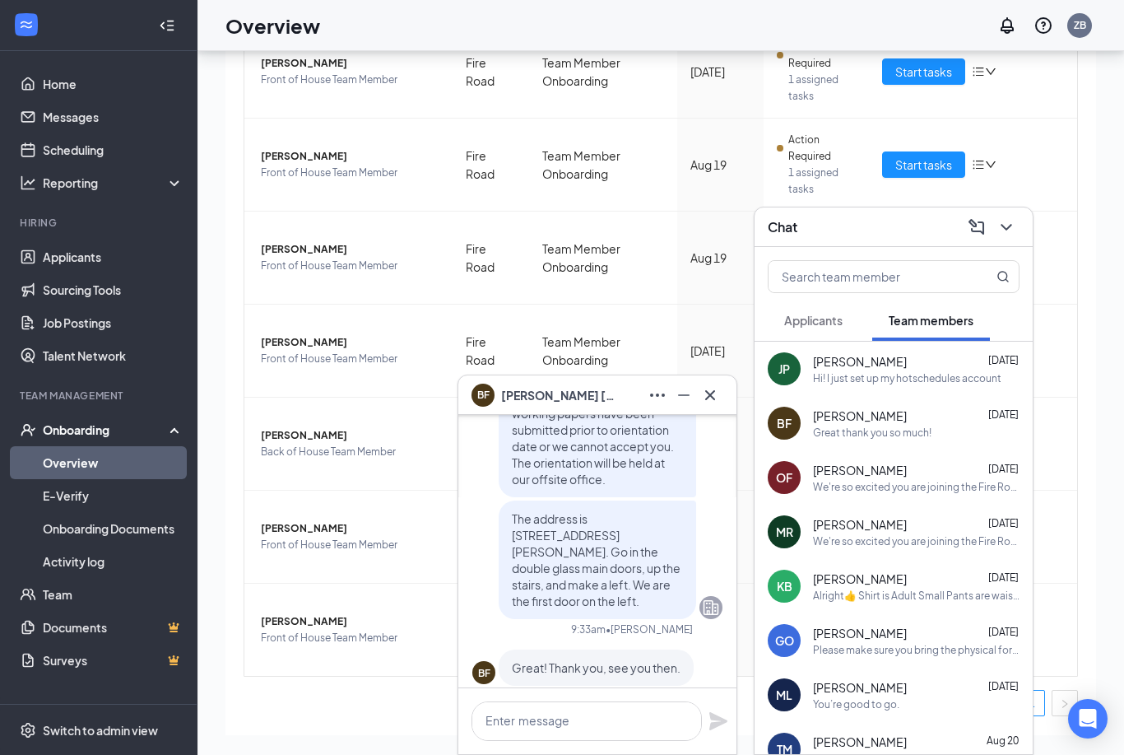
scroll to position [0, 0]
click at [879, 657] on div "Please make sure you bring the physical forms of your ID I cannot use photos fr…" at bounding box center [916, 650] width 207 height 14
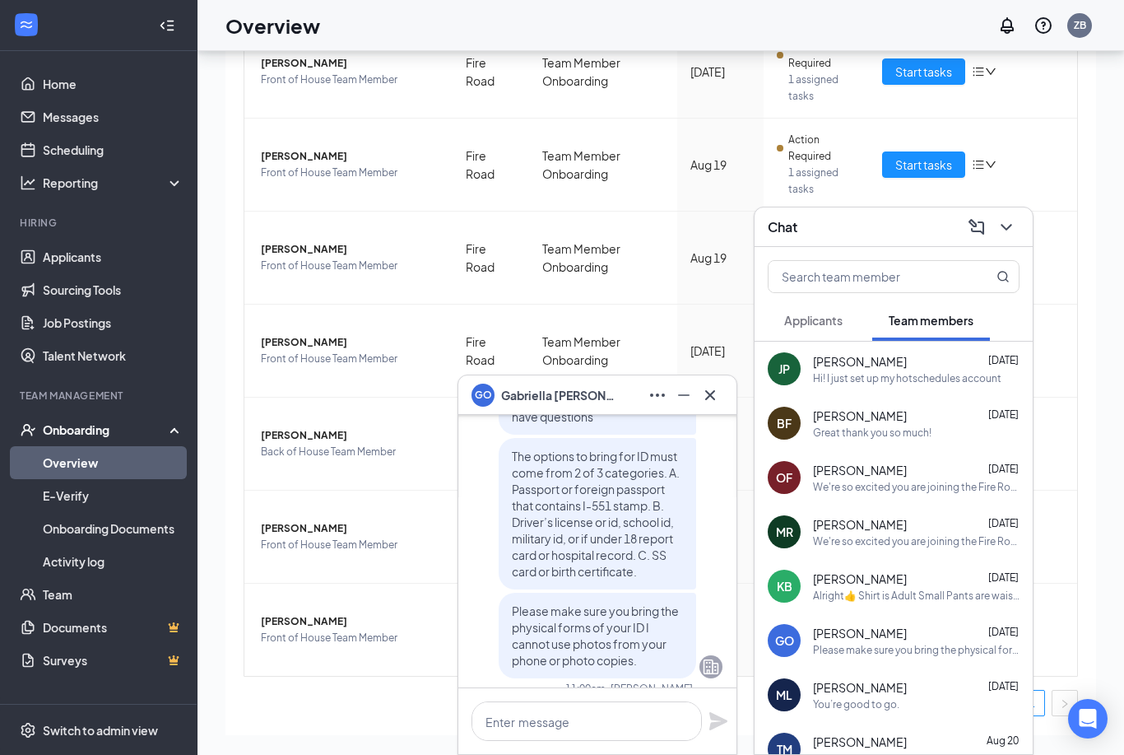
scroll to position [-36, 0]
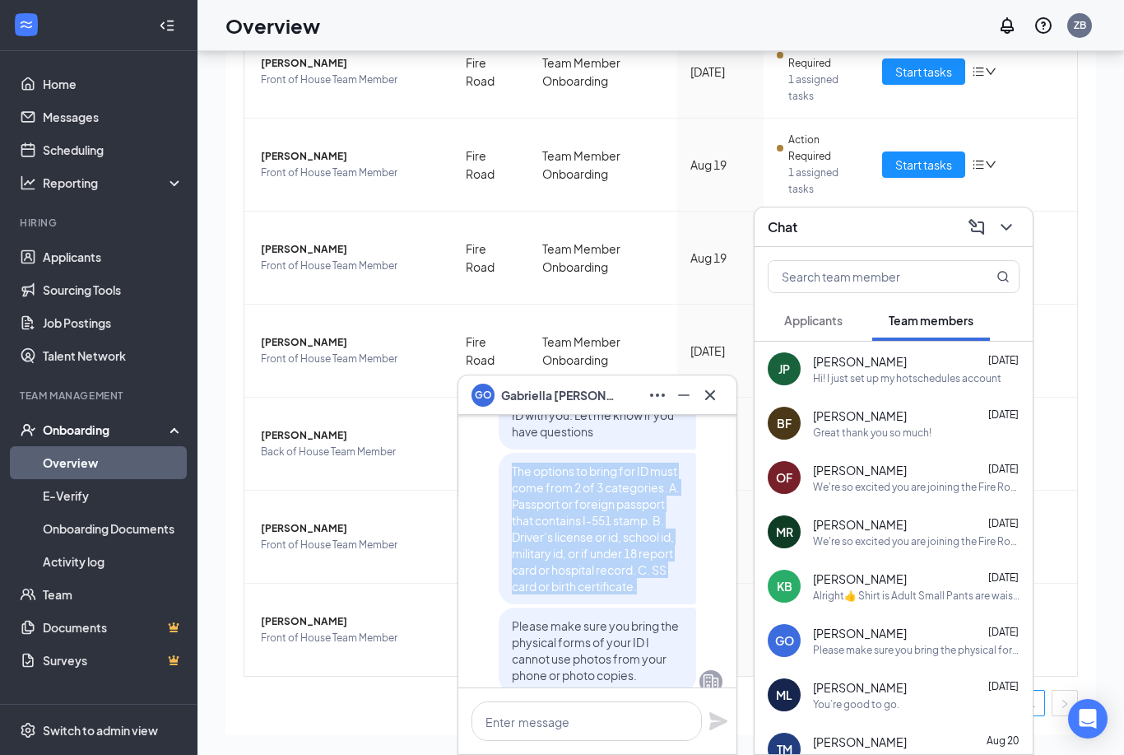
drag, startPoint x: 513, startPoint y: 522, endPoint x: 659, endPoint y: 642, distance: 189.4
click at [659, 594] on p "The options to bring for ID must come from 2 of 3 categories. A. Passport or fo…" at bounding box center [597, 528] width 171 height 132
copy span "The options to bring for ID must come from 2 of 3 categories. A. Passport or fo…"
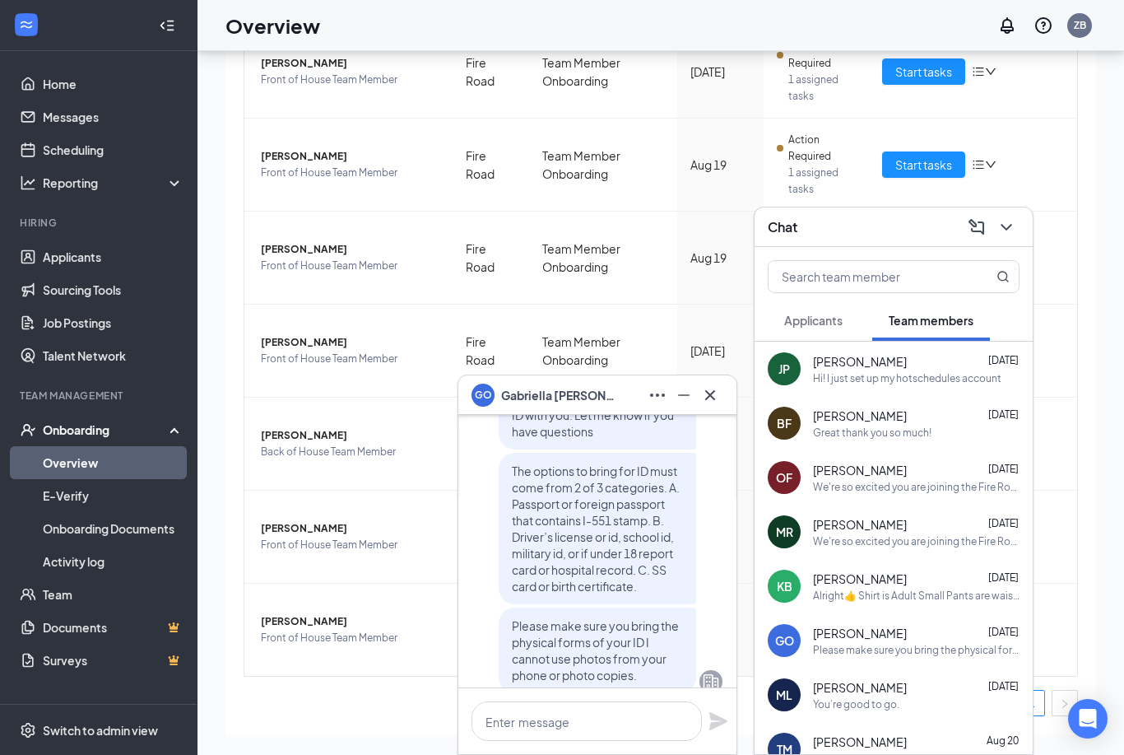
click at [865, 439] on div "Great thank you so much!" at bounding box center [872, 432] width 118 height 14
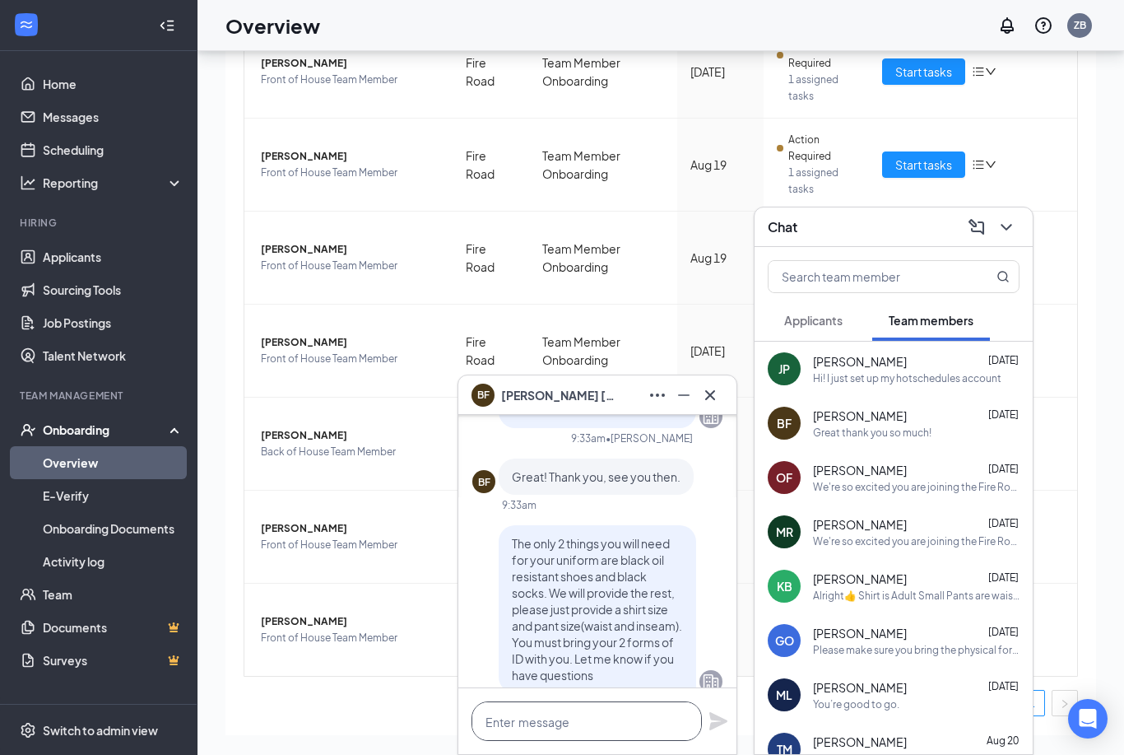
click at [652, 741] on textarea at bounding box center [586, 720] width 230 height 39
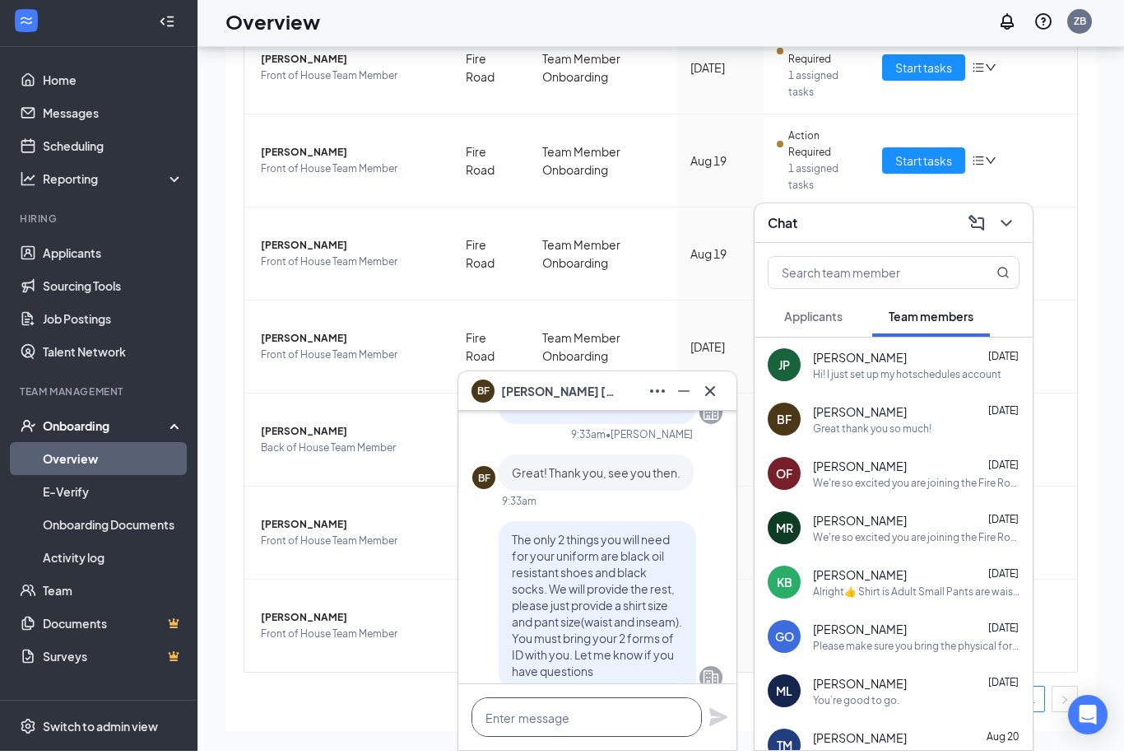
paste textarea "The options to bring for ID must come from 2 of 3 categories. A. Passport or fo…"
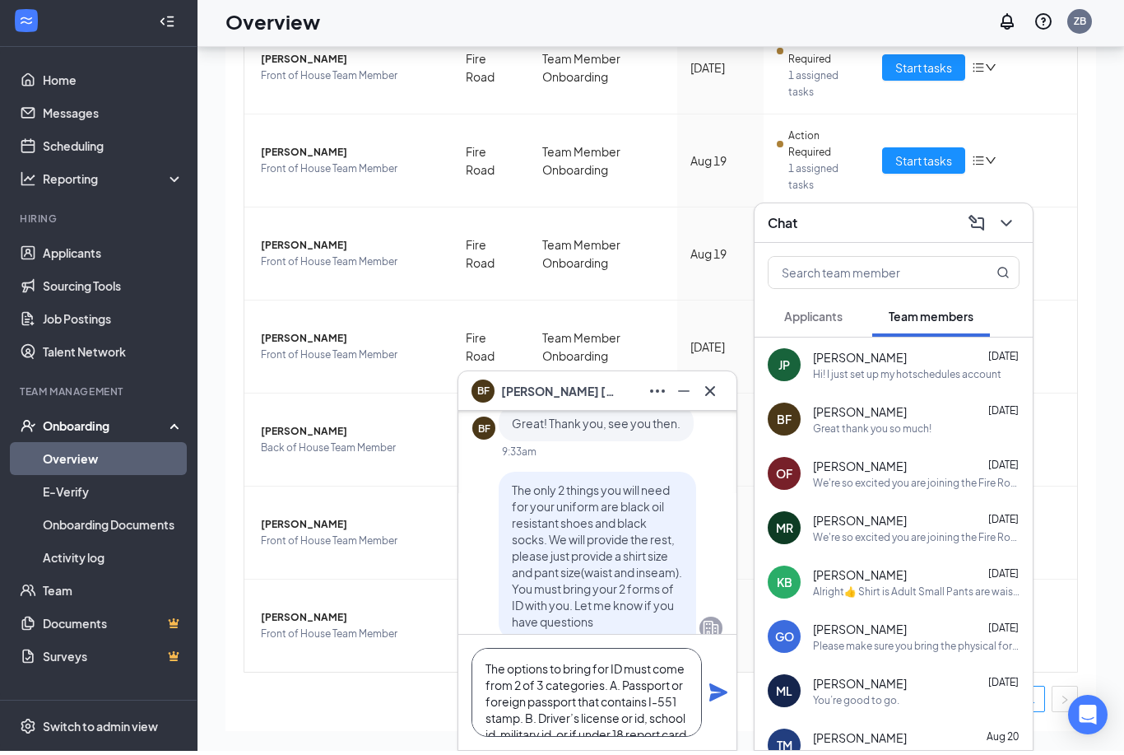
scroll to position [51, 0]
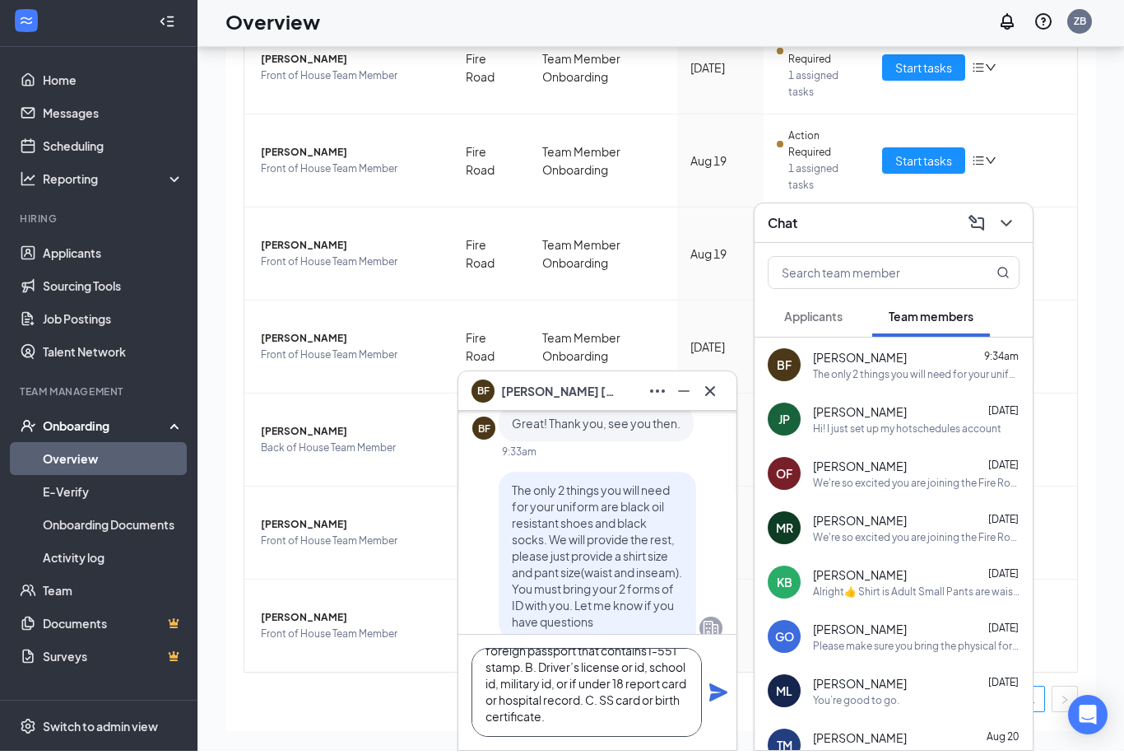
type textarea "The options to bring for ID must come from 2 of 3 categories. A. Passport or fo…"
click at [713, 696] on icon "Plane" at bounding box center [718, 696] width 18 height 18
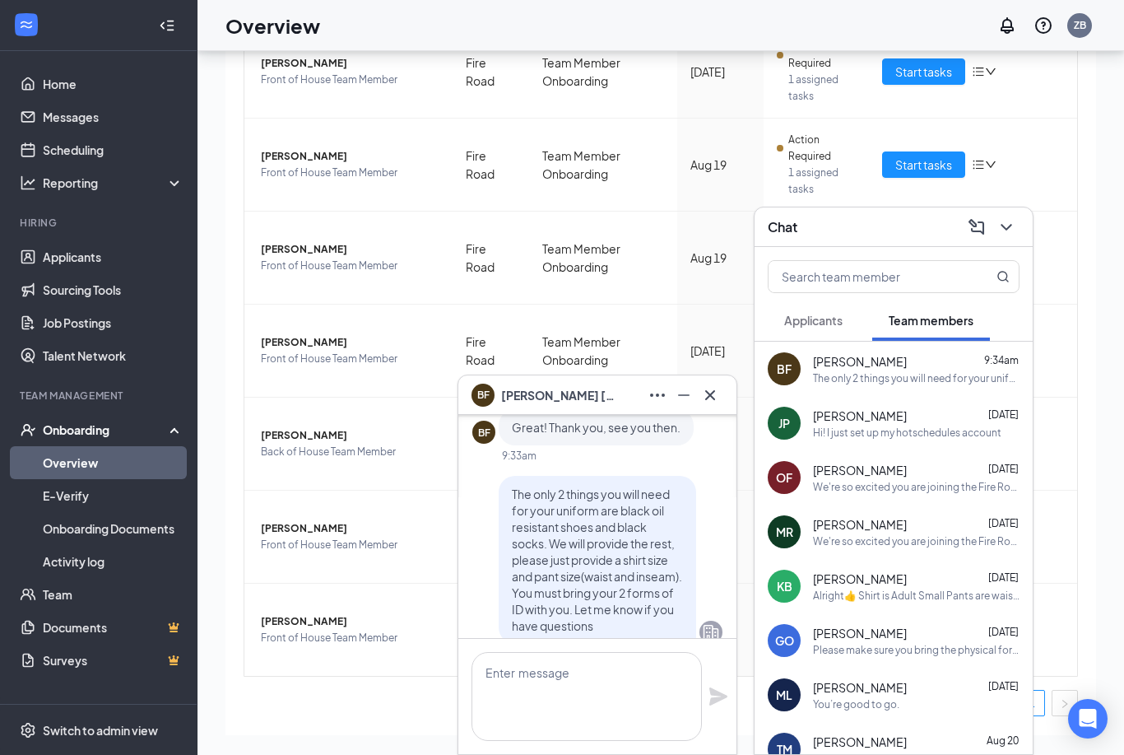
scroll to position [0, 0]
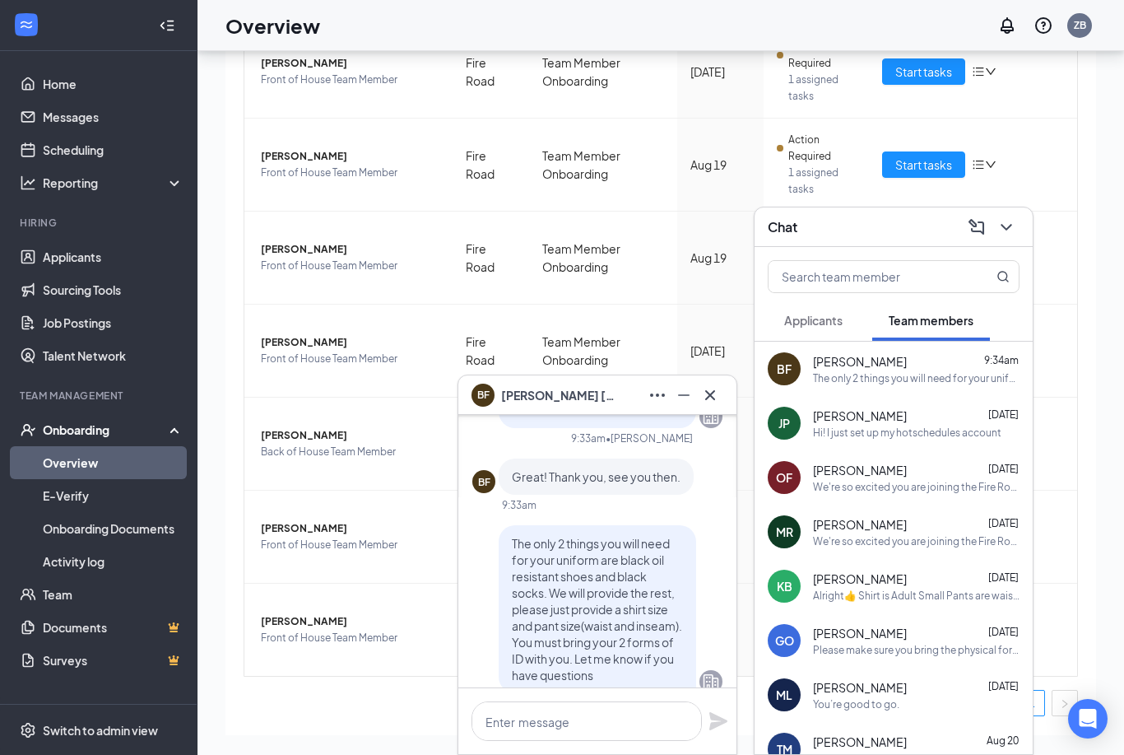
click at [870, 657] on div "Please make sure you bring the physical forms of your ID I cannot use photos fr…" at bounding box center [916, 650] width 207 height 14
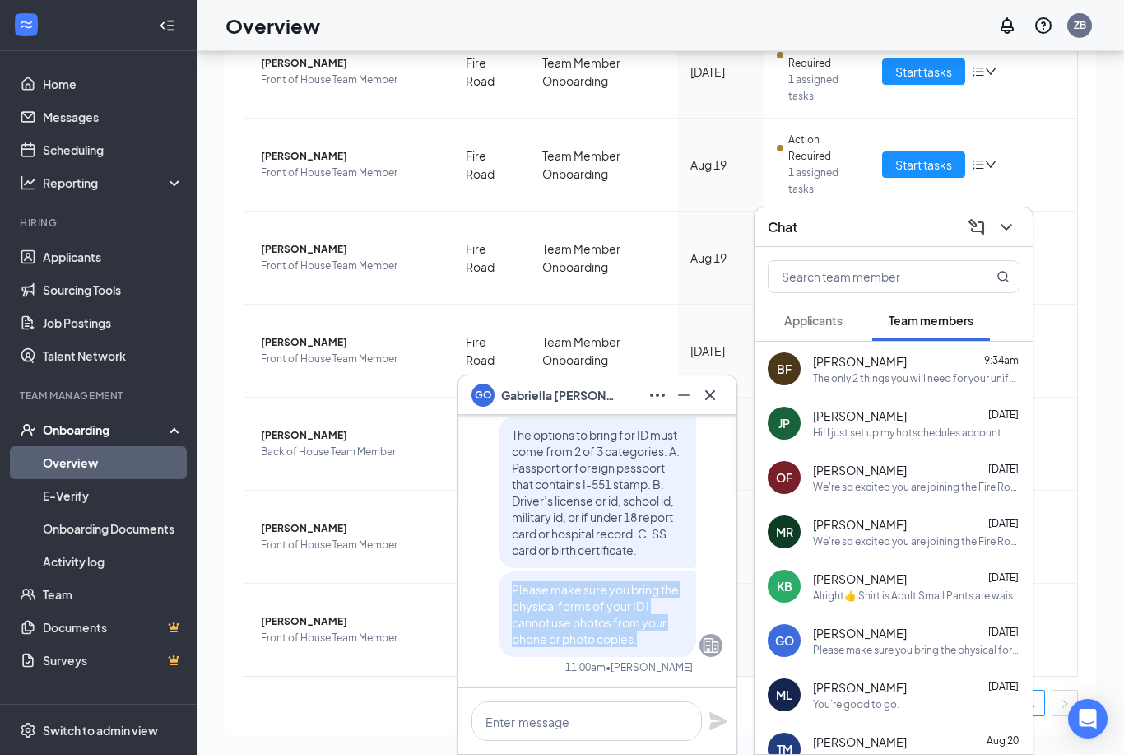
drag, startPoint x: 510, startPoint y: 637, endPoint x: 652, endPoint y: 694, distance: 153.6
click at [652, 657] on div "Please make sure you bring the physical forms of your ID I cannot use photos fr…" at bounding box center [597, 614] width 197 height 86
copy span "Please make sure you bring the physical forms of your ID I cannot use photos fr…"
click at [868, 385] on div "The only 2 things you will need for your uniform are black oil resistant shoes …" at bounding box center [916, 378] width 207 height 14
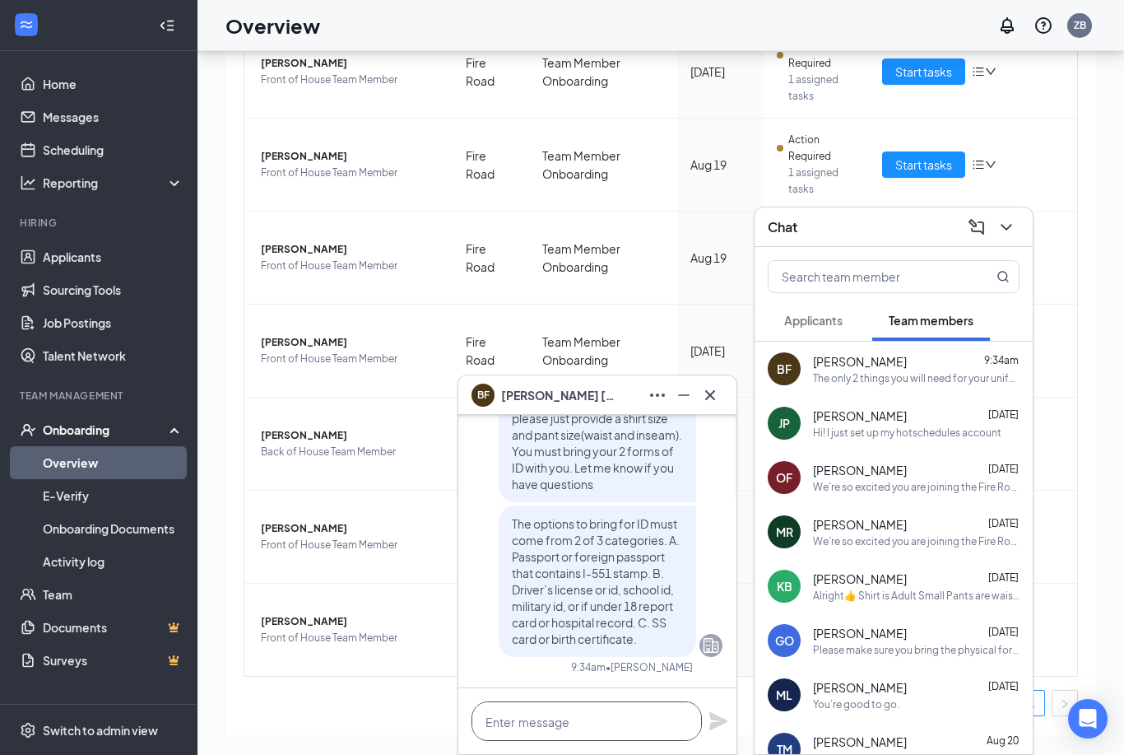
click at [611, 680] on html "Home Messages Scheduling Reporting Hiring Applicants Sourcing Tools Job Posting…" at bounding box center [562, 303] width 1124 height 755
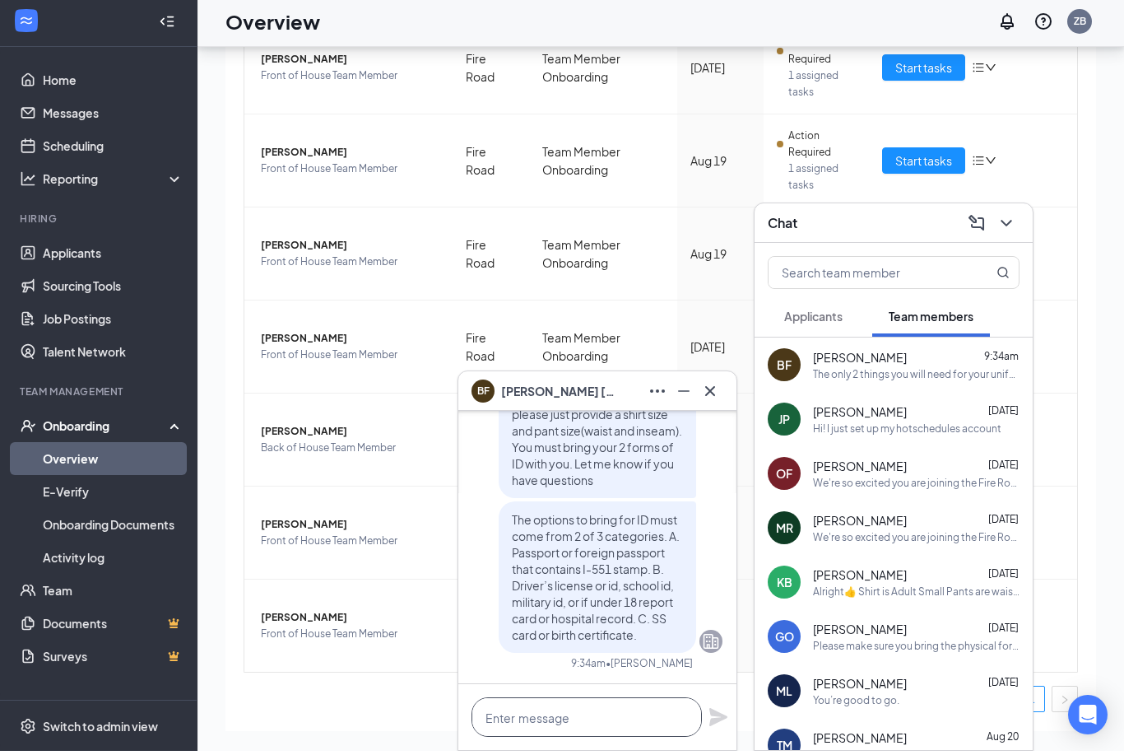
paste textarea "Please make sure you bring the physical forms of your ID I cannot use photos fr…"
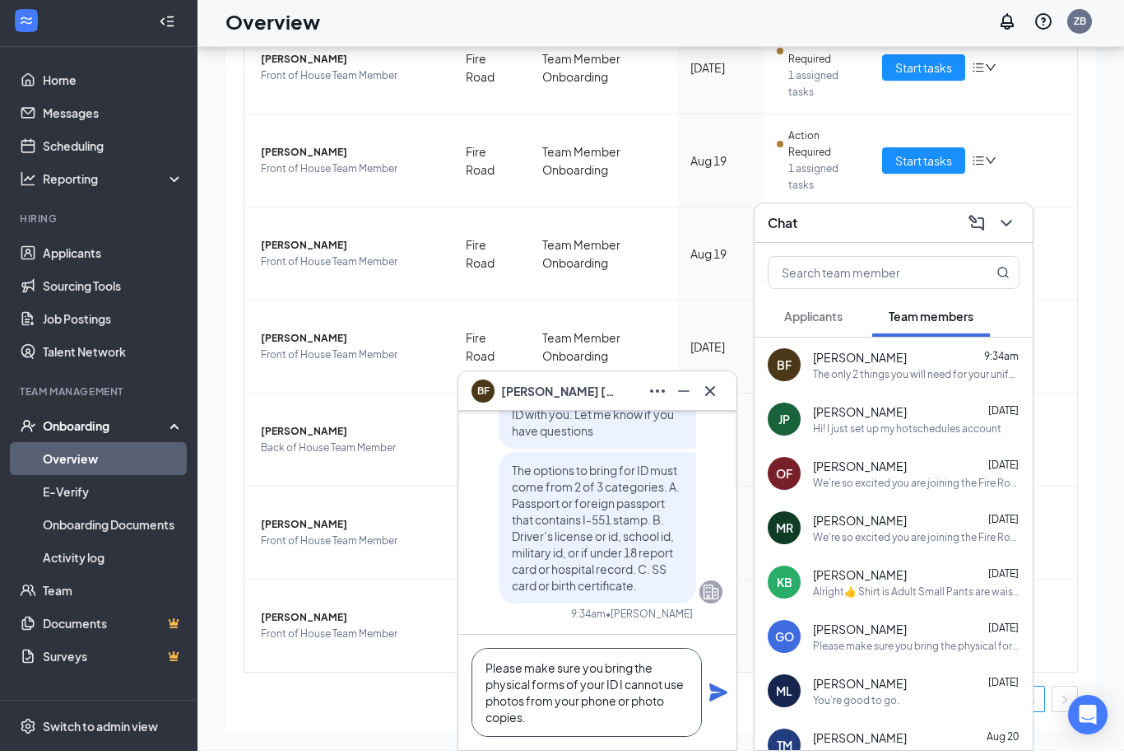
type textarea "Please make sure you bring the physical forms of your ID I cannot use photos fr…"
click at [715, 698] on icon "Plane" at bounding box center [718, 696] width 18 height 18
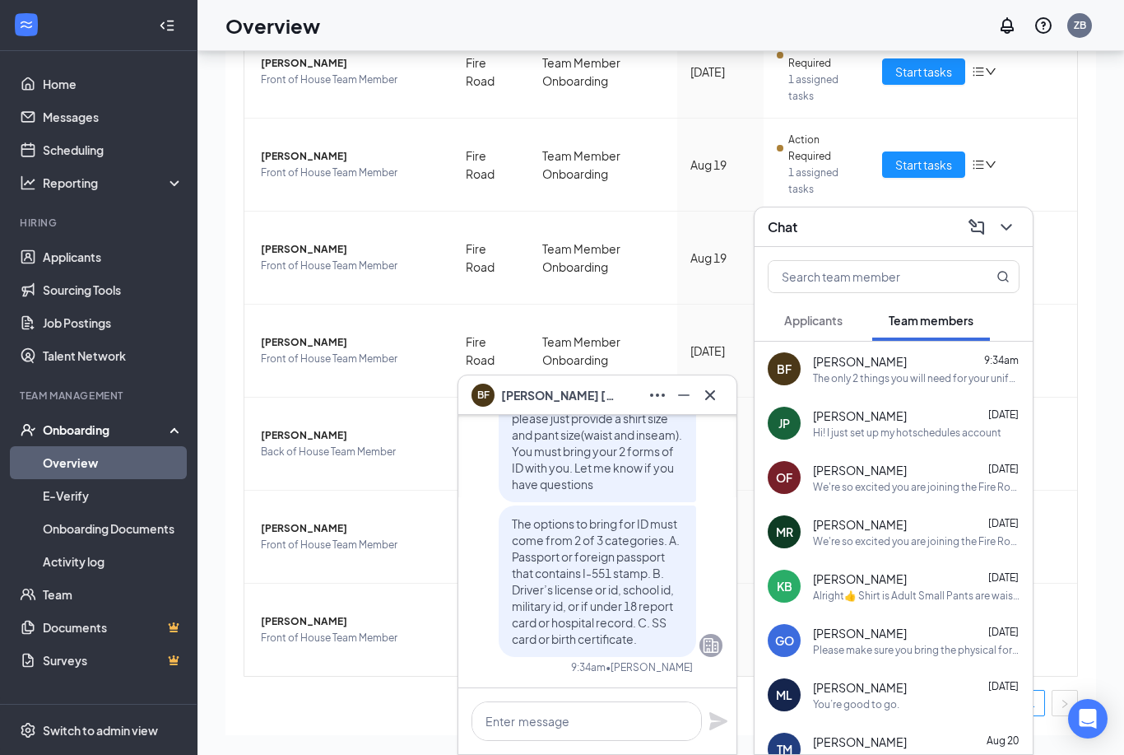
scroll to position [0, 0]
click at [712, 405] on icon "Cross" at bounding box center [710, 395] width 20 height 20
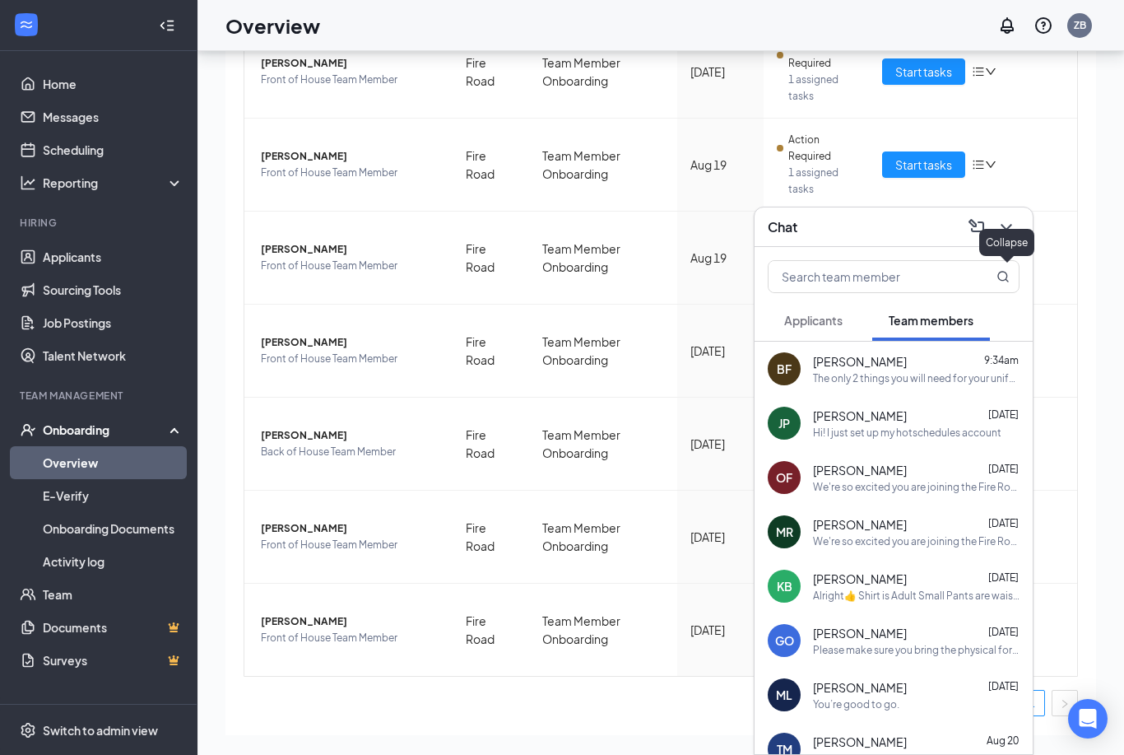
click at [1007, 237] on icon "ChevronDown" at bounding box center [1006, 227] width 20 height 20
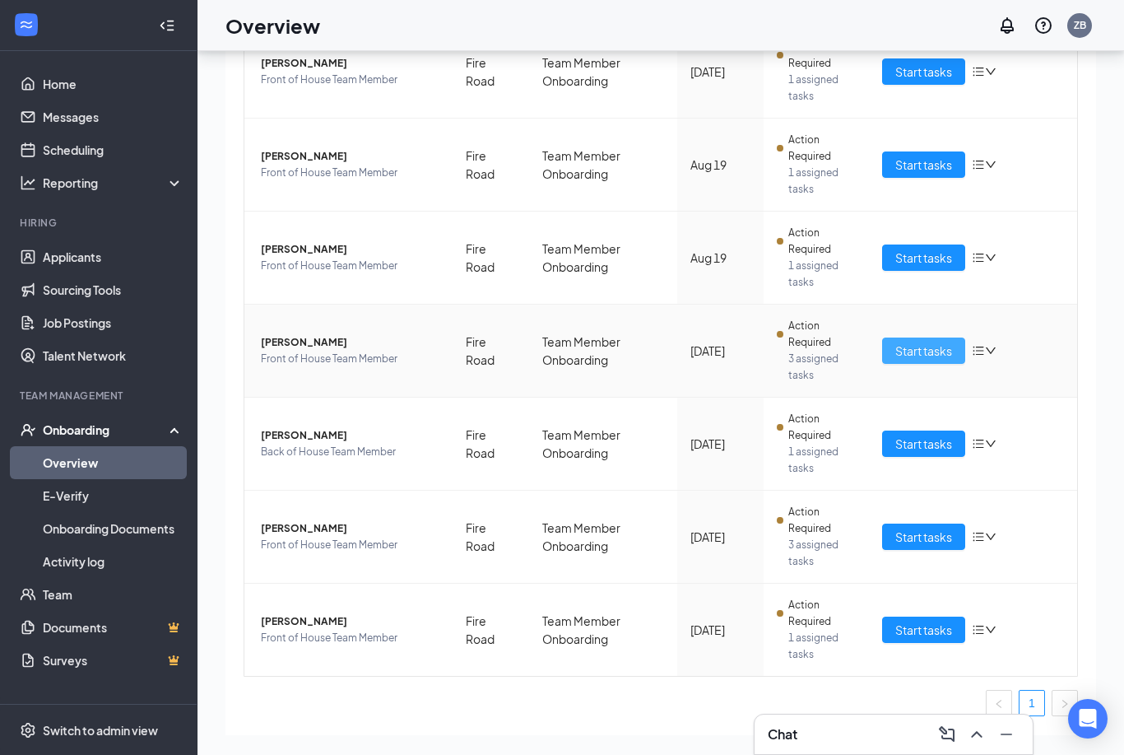
drag, startPoint x: 921, startPoint y: 360, endPoint x: 921, endPoint y: 318, distance: 41.1
click at [921, 360] on button "Start tasks" at bounding box center [923, 350] width 83 height 26
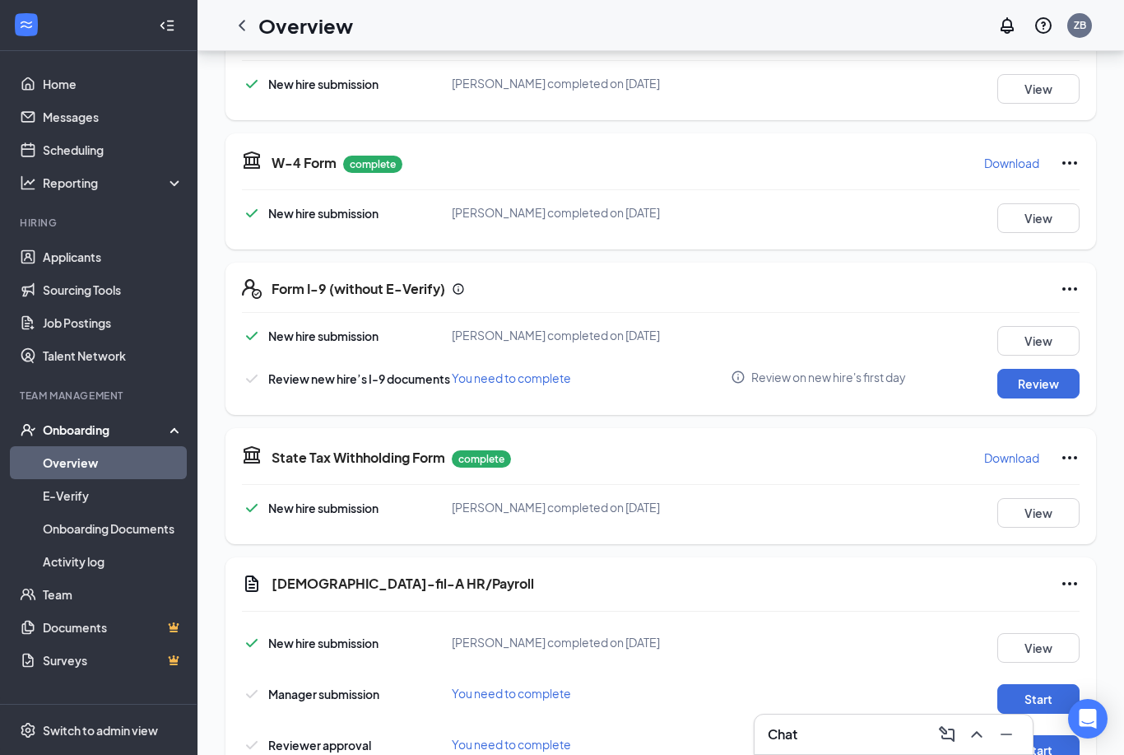
scroll to position [304, 0]
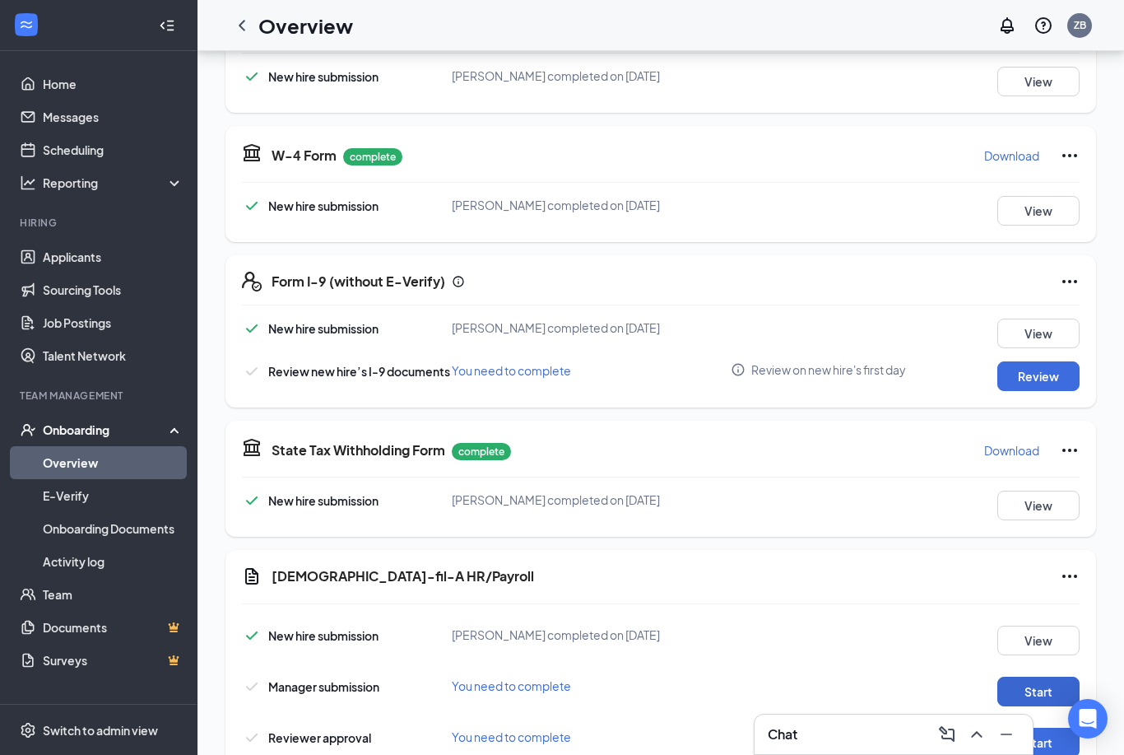
click at [1033, 684] on button "Start" at bounding box center [1038, 691] width 82 height 30
click at [1034, 735] on button "Start" at bounding box center [1038, 742] width 82 height 30
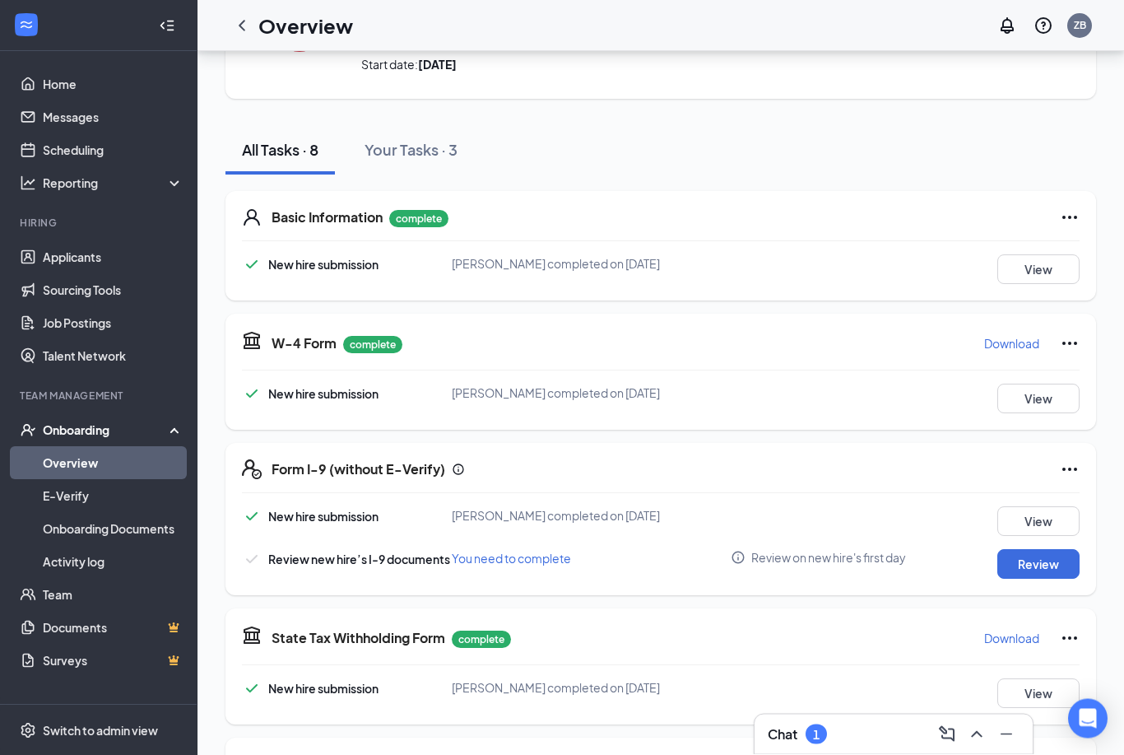
scroll to position [110, 0]
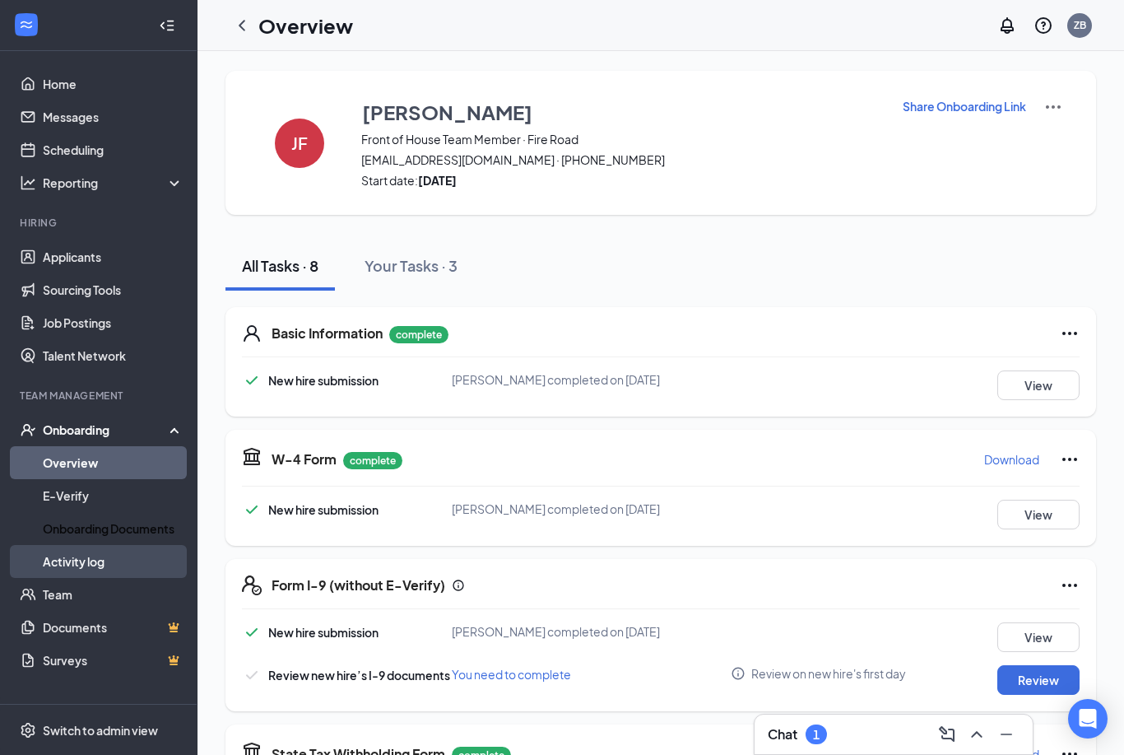
scroll to position [111, 0]
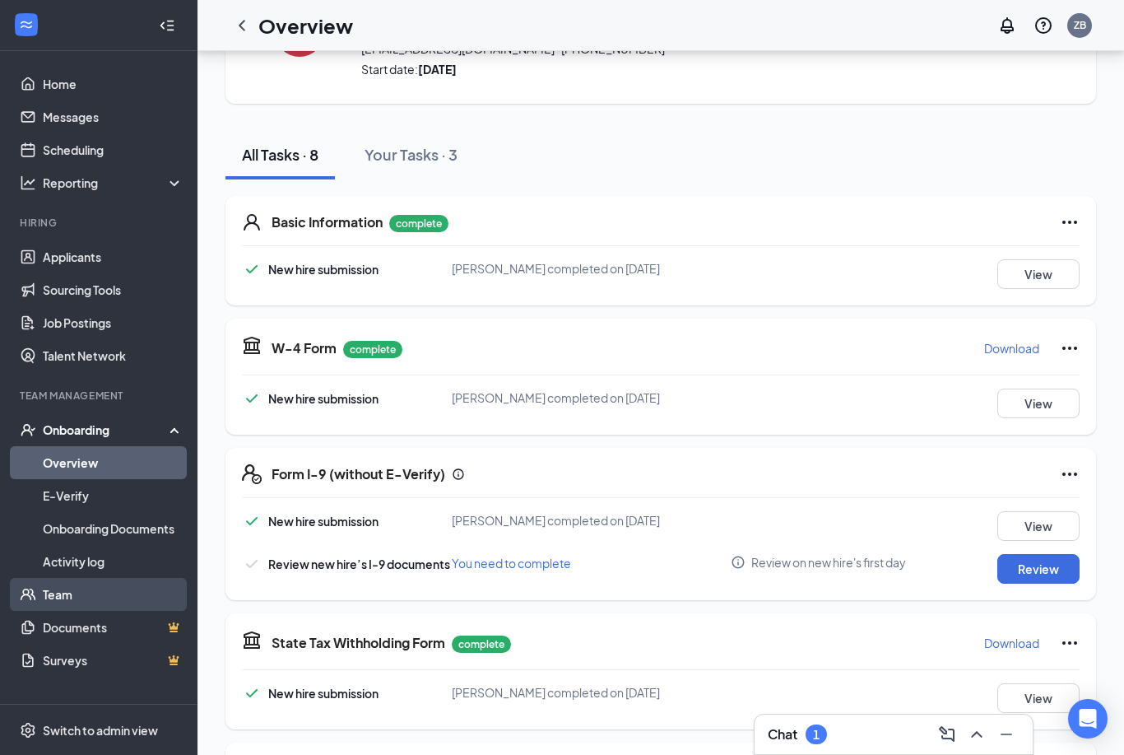
click at [131, 591] on link "Team" at bounding box center [113, 594] width 141 height 33
